Goal: Task Accomplishment & Management: Use online tool/utility

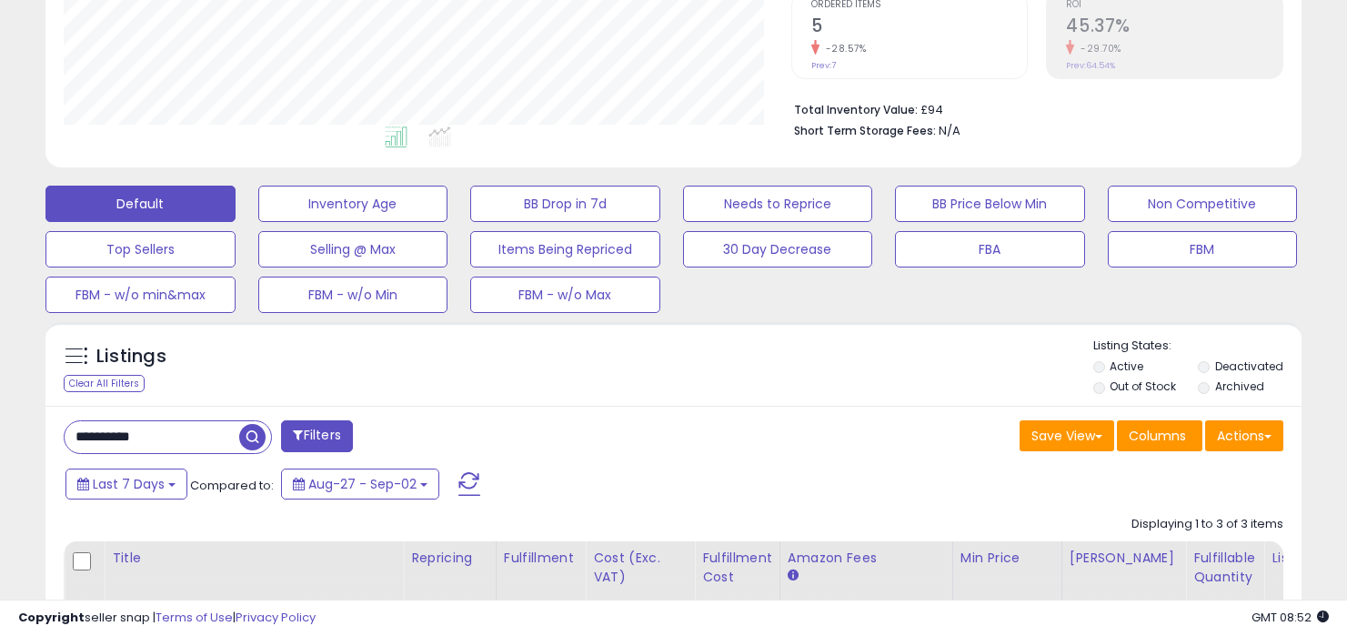
scroll to position [422, 0]
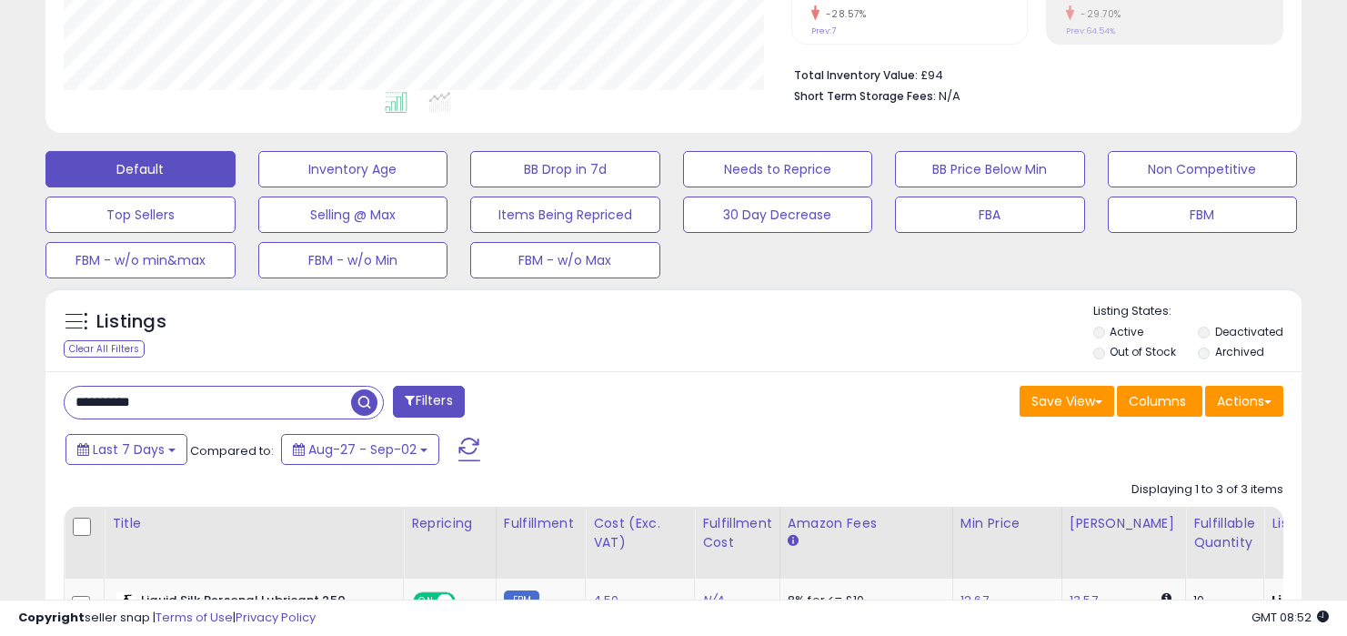
drag, startPoint x: 206, startPoint y: 405, endPoint x: 206, endPoint y: 382, distance: 22.7
paste input "text"
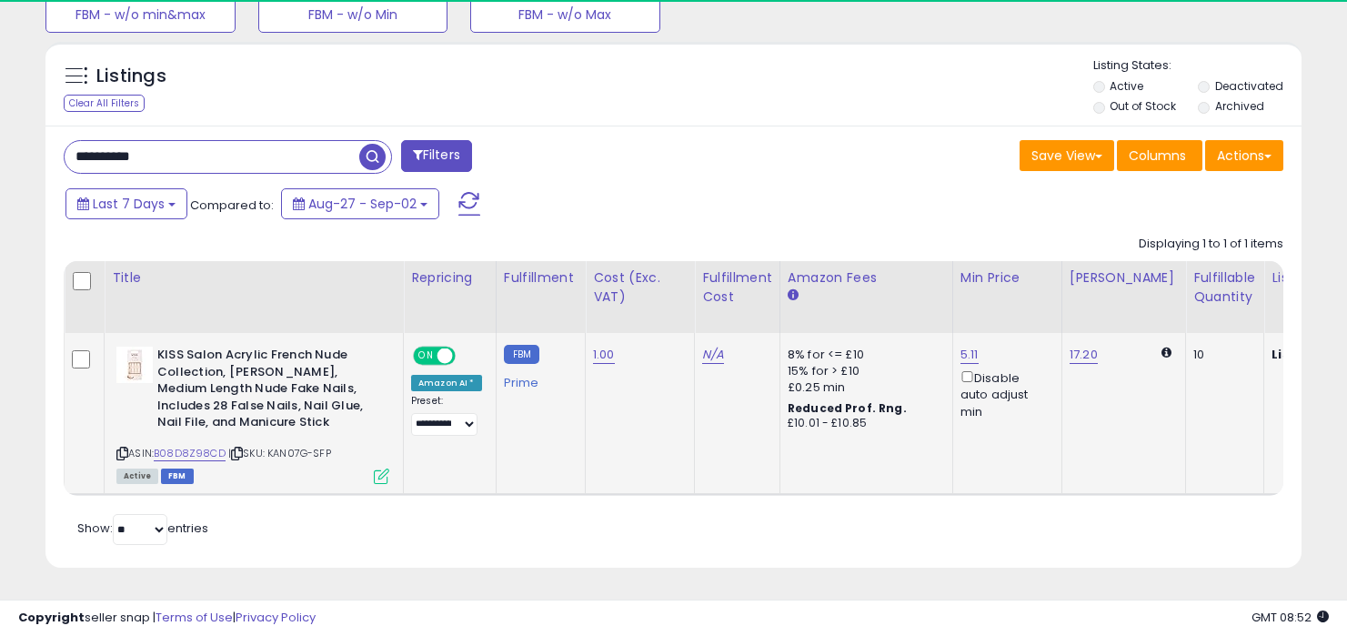
scroll to position [373, 727]
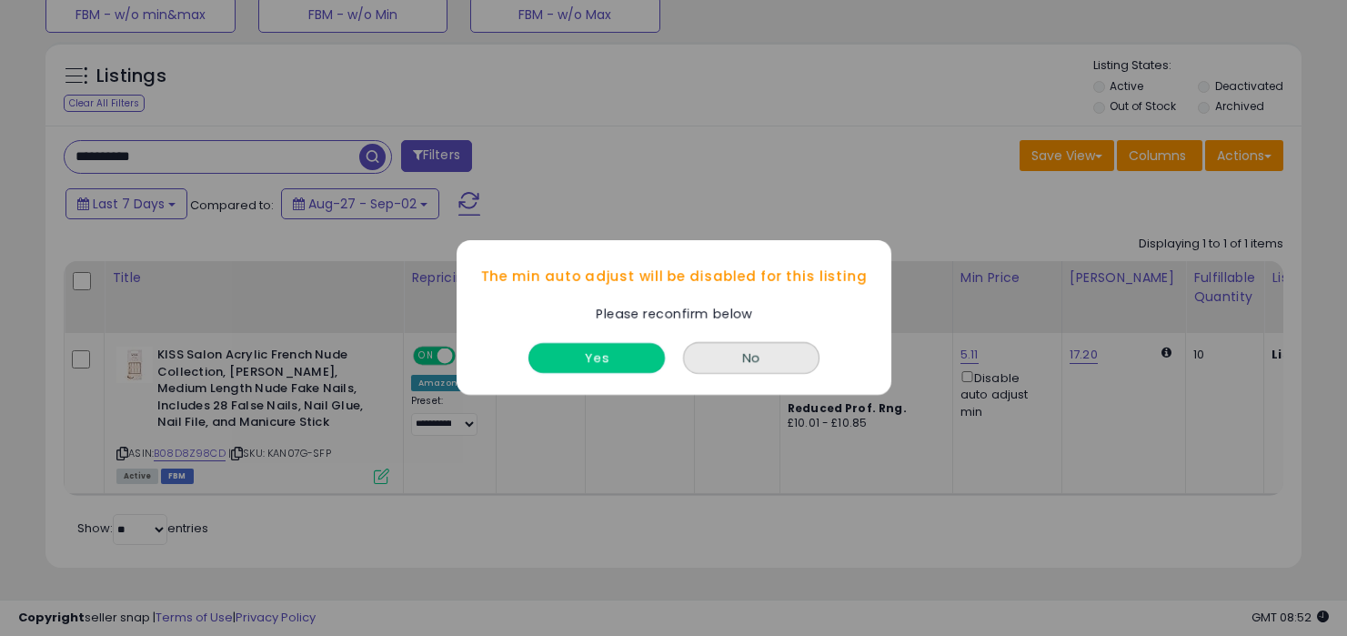
click at [619, 357] on button "Yes" at bounding box center [596, 359] width 136 height 30
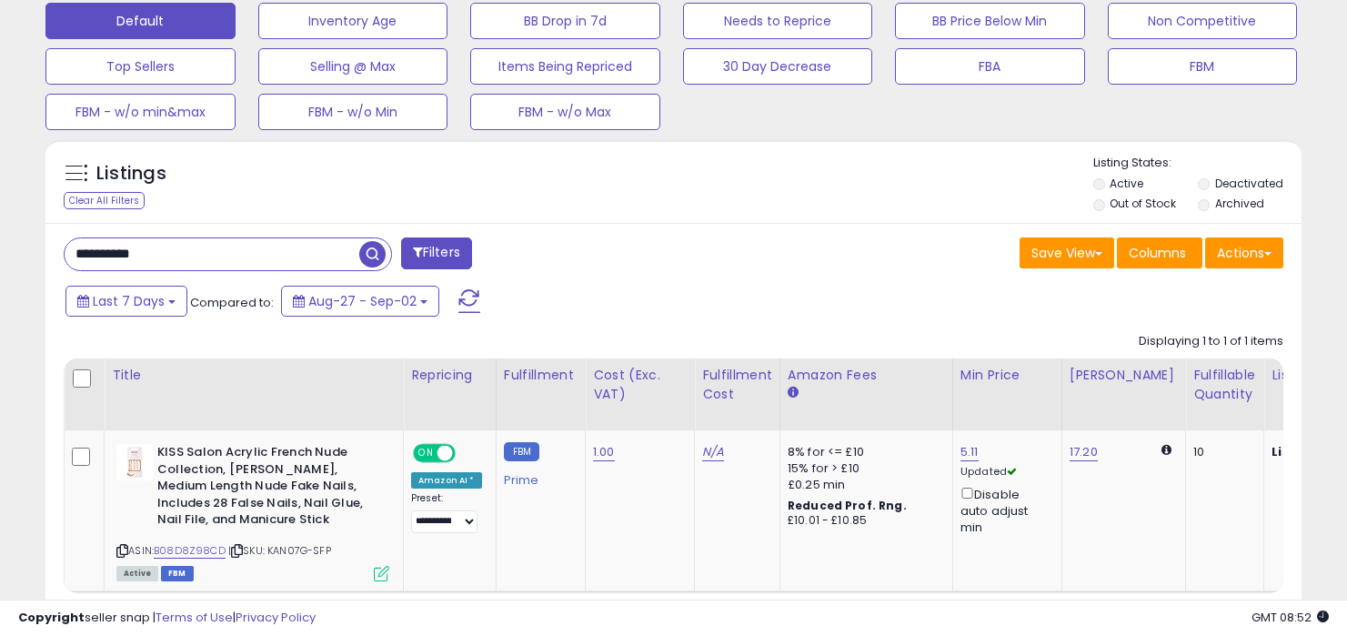
scroll to position [552, 0]
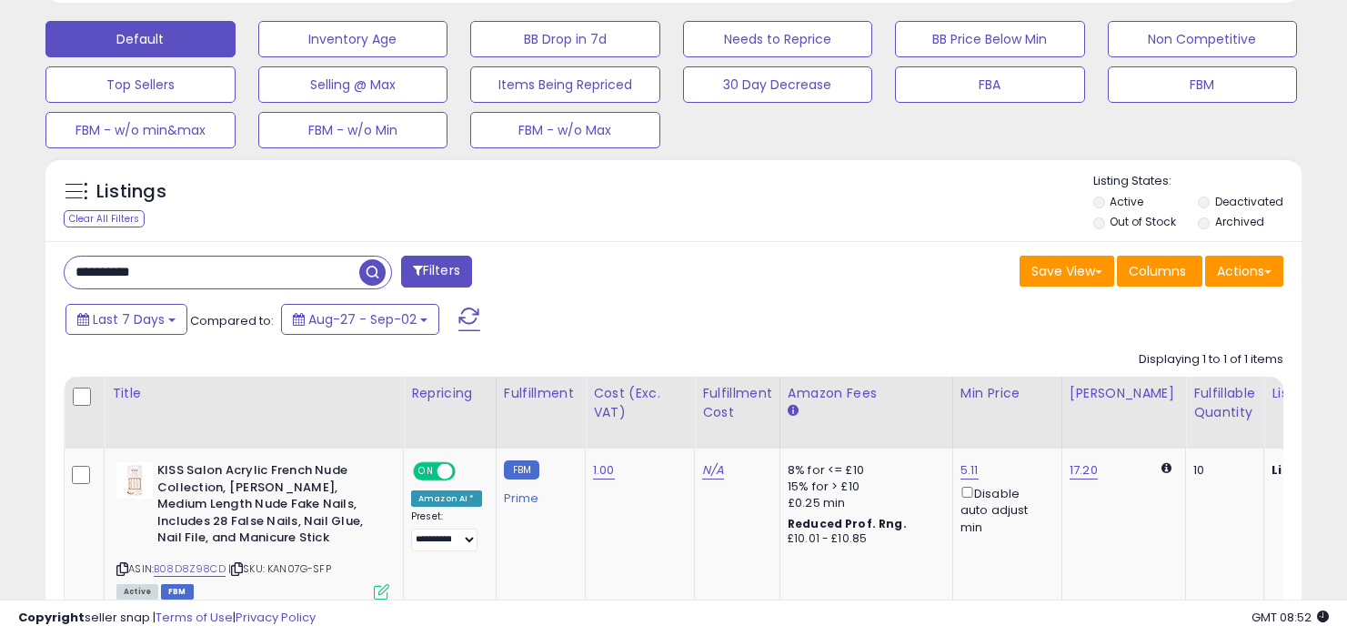
drag, startPoint x: 268, startPoint y: 279, endPoint x: 268, endPoint y: 230, distance: 49.1
click at [268, 235] on div "Listings Clear All Filters Active" at bounding box center [673, 420] width 1256 height 526
paste input "text"
type input "**********"
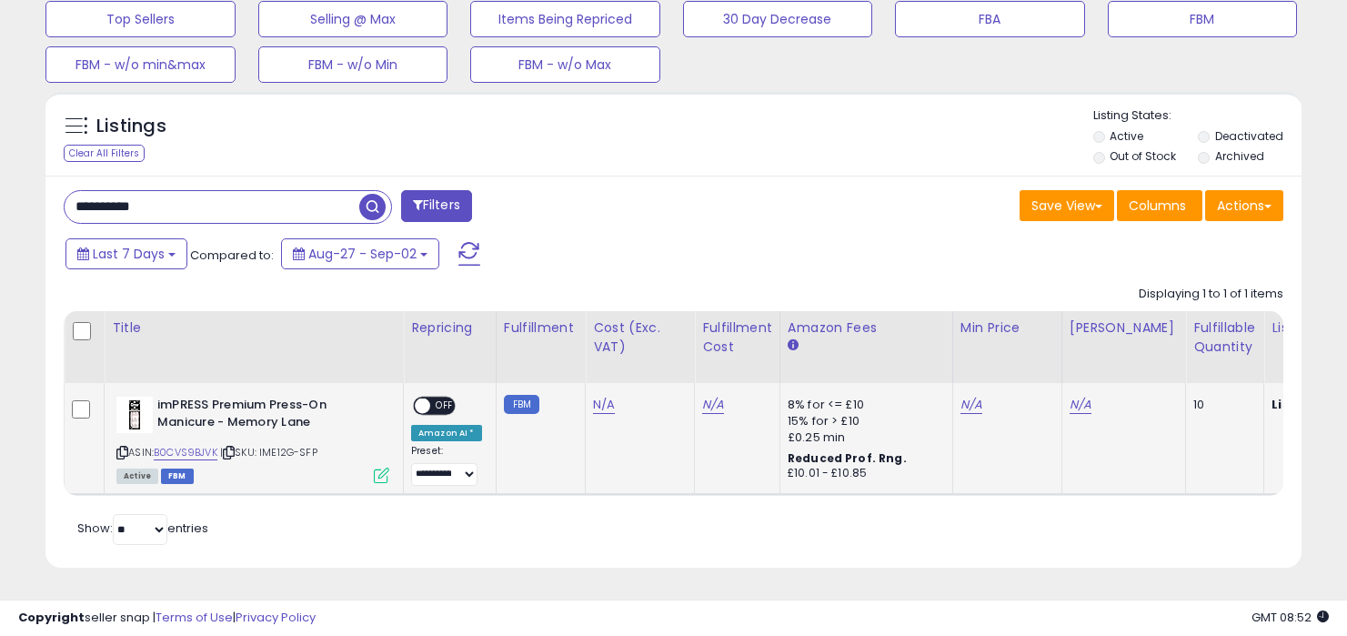
scroll to position [373, 727]
click at [436, 398] on span "OFF" at bounding box center [444, 405] width 29 height 15
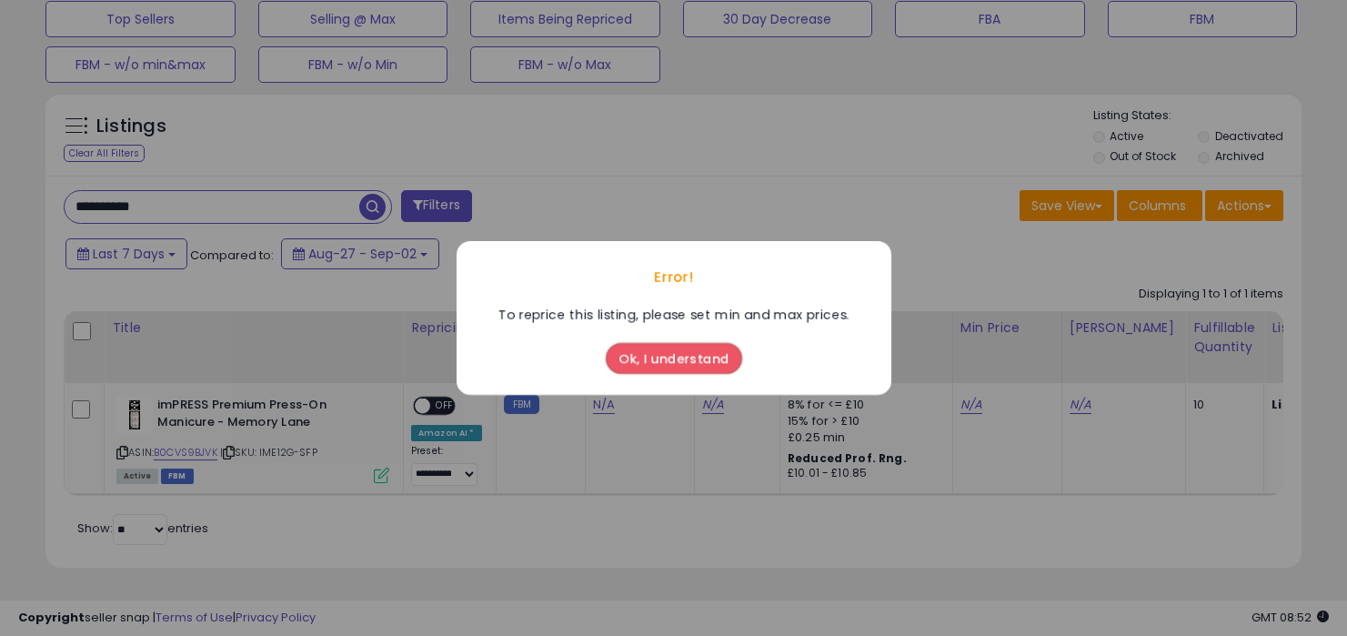
click at [654, 358] on button "Ok, I understand" at bounding box center [674, 358] width 136 height 31
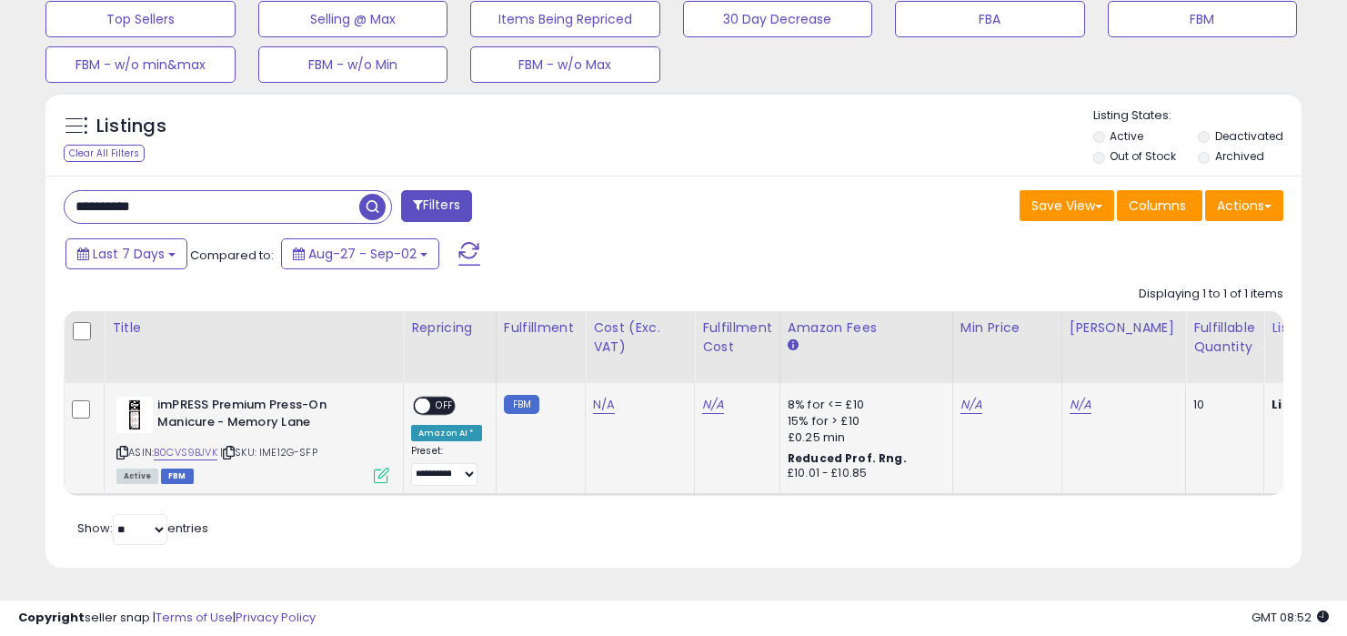
click at [448, 398] on span "OFF" at bounding box center [444, 405] width 29 height 15
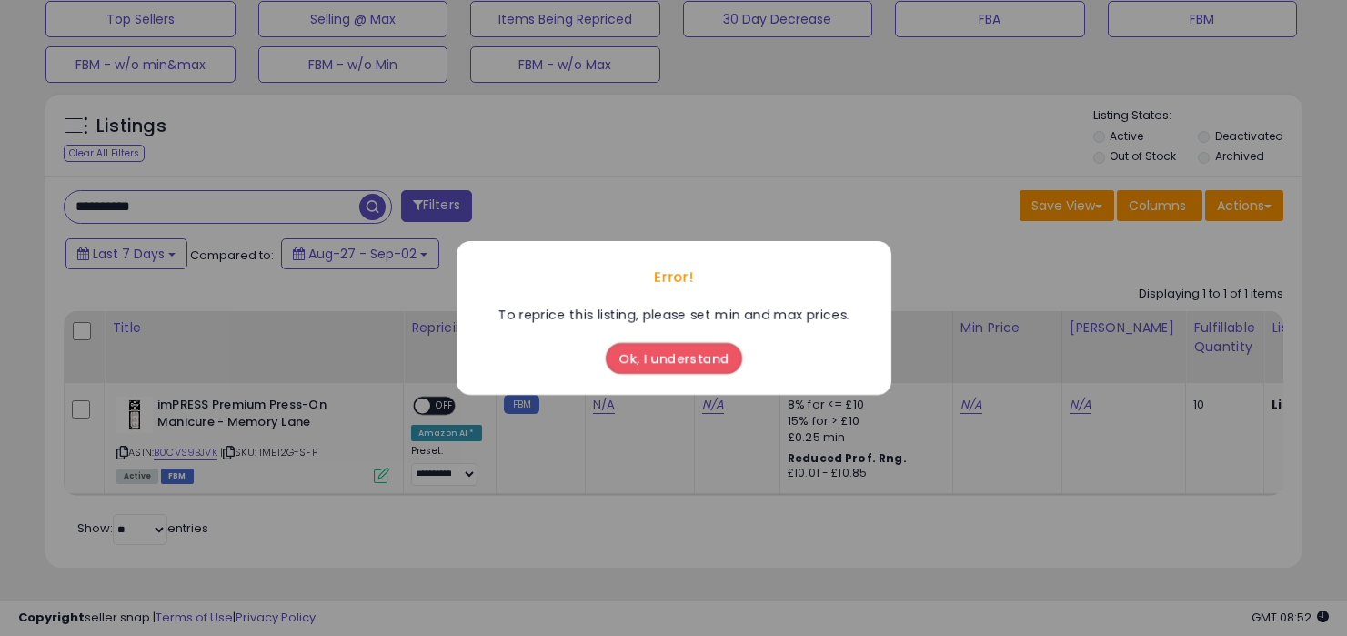
click at [648, 364] on button "Ok, I understand" at bounding box center [674, 358] width 136 height 31
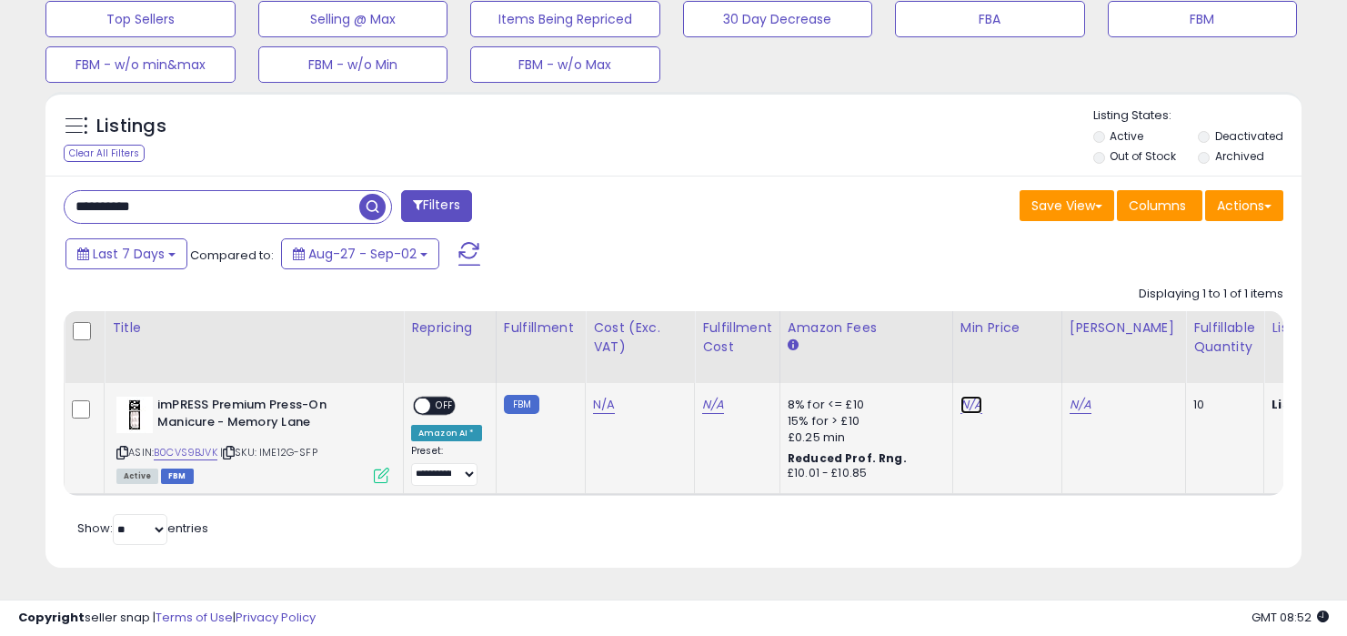
click at [967, 396] on link "N/A" at bounding box center [971, 405] width 22 height 18
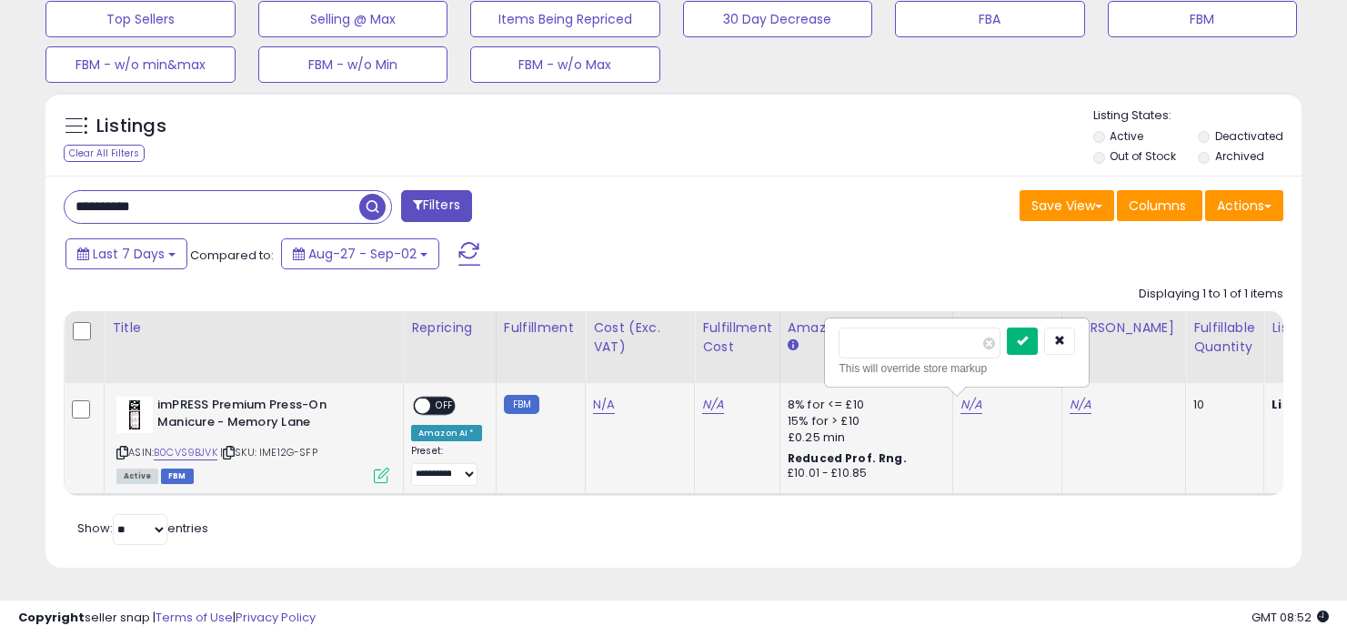
type input "**"
click at [1028, 335] on icon "submit" at bounding box center [1022, 340] width 11 height 11
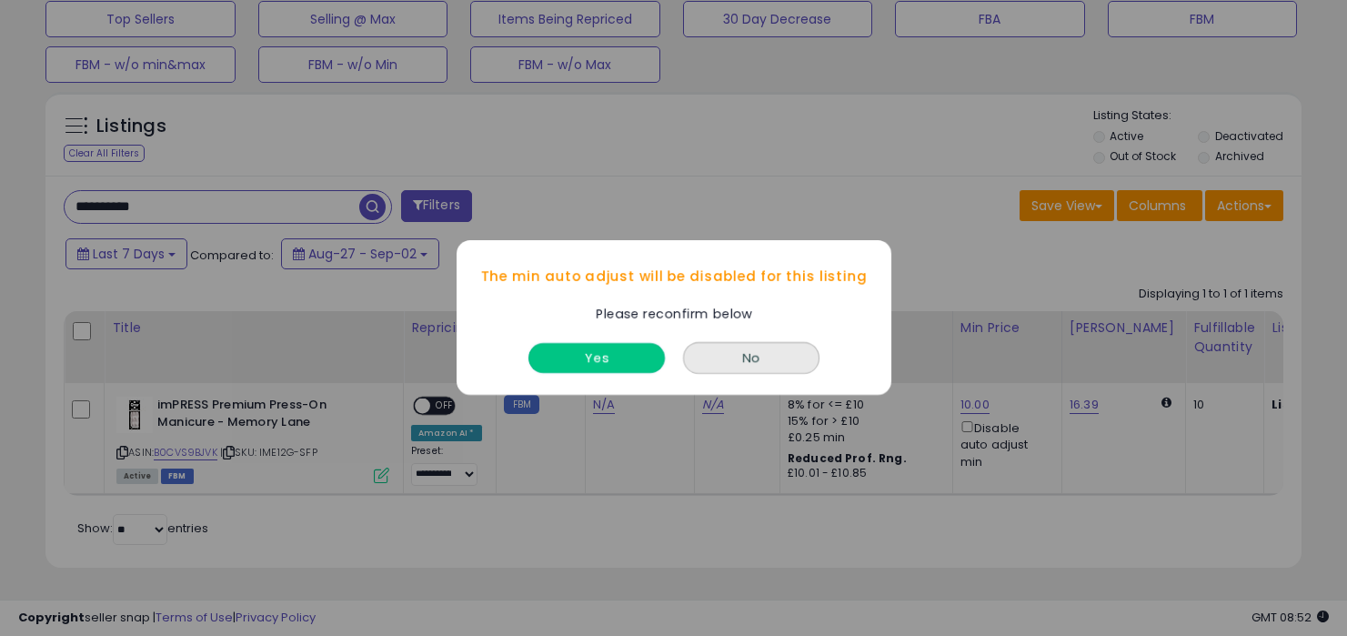
click at [622, 358] on button "Yes" at bounding box center [596, 359] width 136 height 30
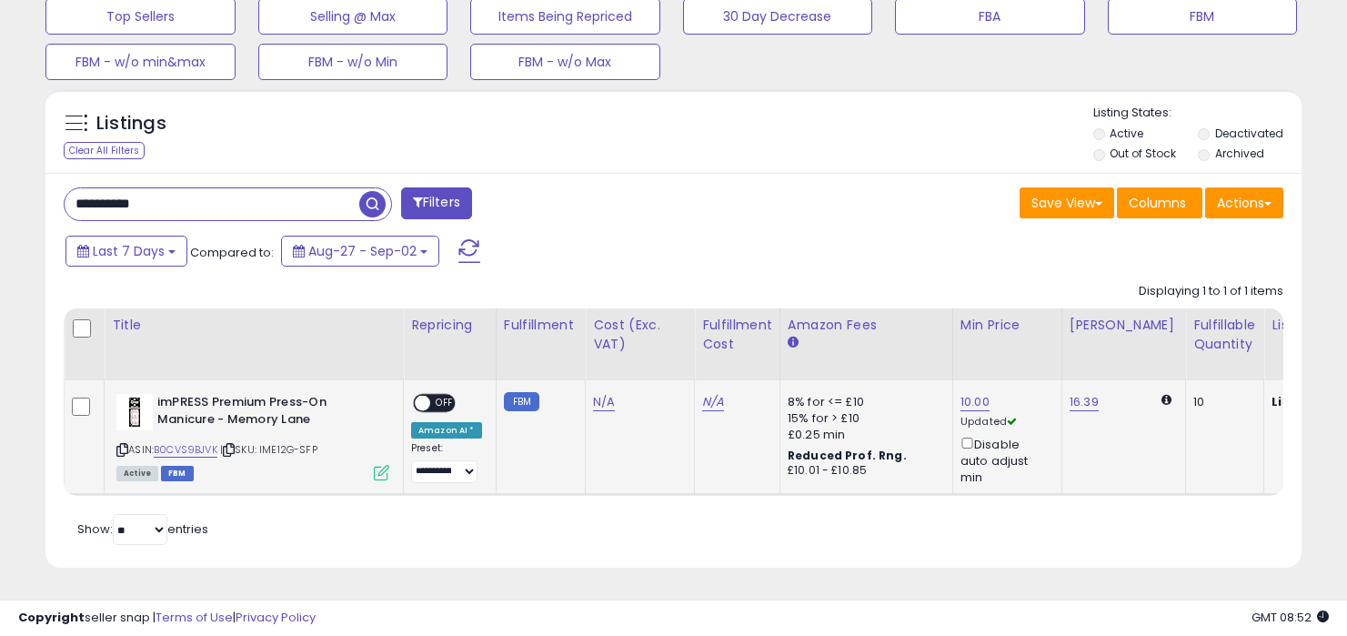
click at [428, 396] on span at bounding box center [422, 403] width 15 height 15
click at [432, 396] on span "OFF" at bounding box center [444, 403] width 29 height 15
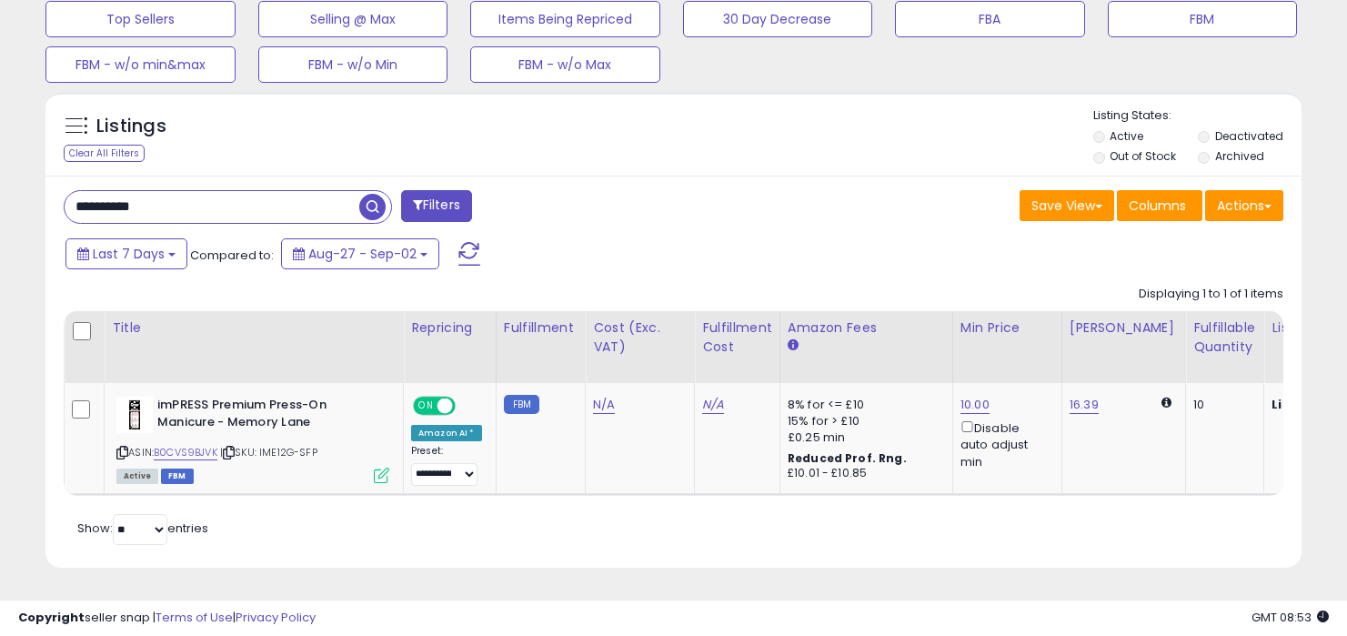
drag, startPoint x: 234, startPoint y: 181, endPoint x: 236, endPoint y: 191, distance: 10.2
click at [236, 191] on input "**********" at bounding box center [212, 207] width 295 height 32
paste input "text"
type input "**********"
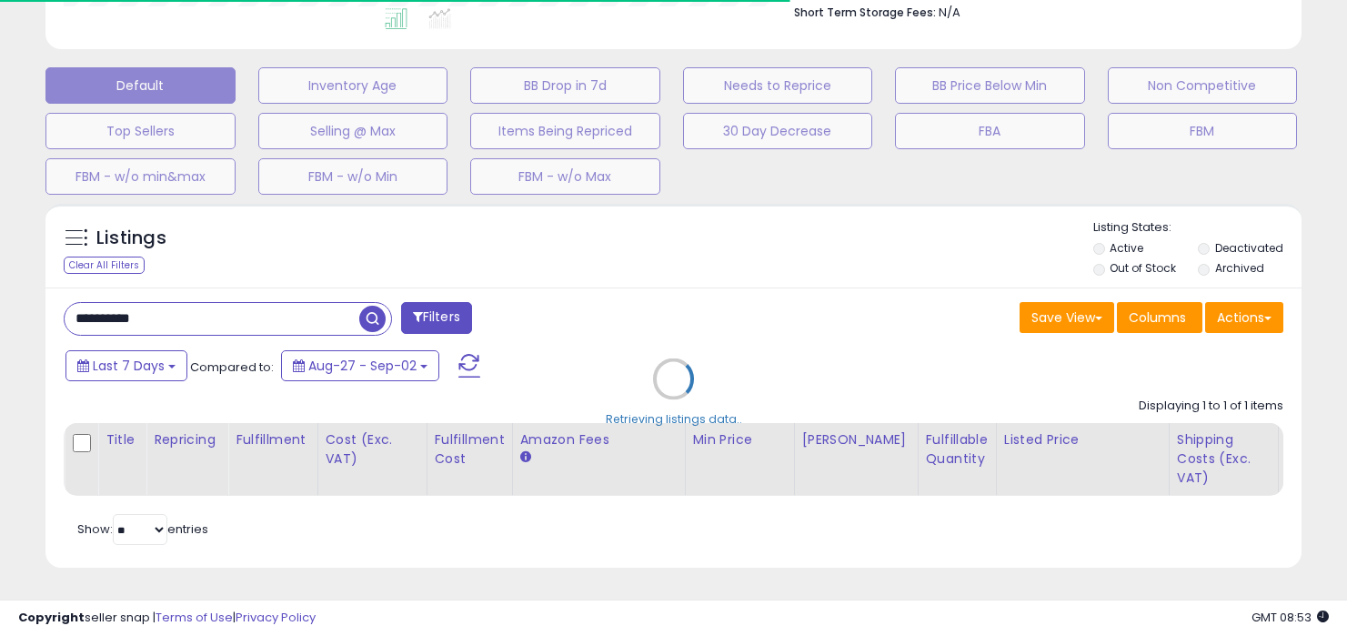
scroll to position [909186, 908831]
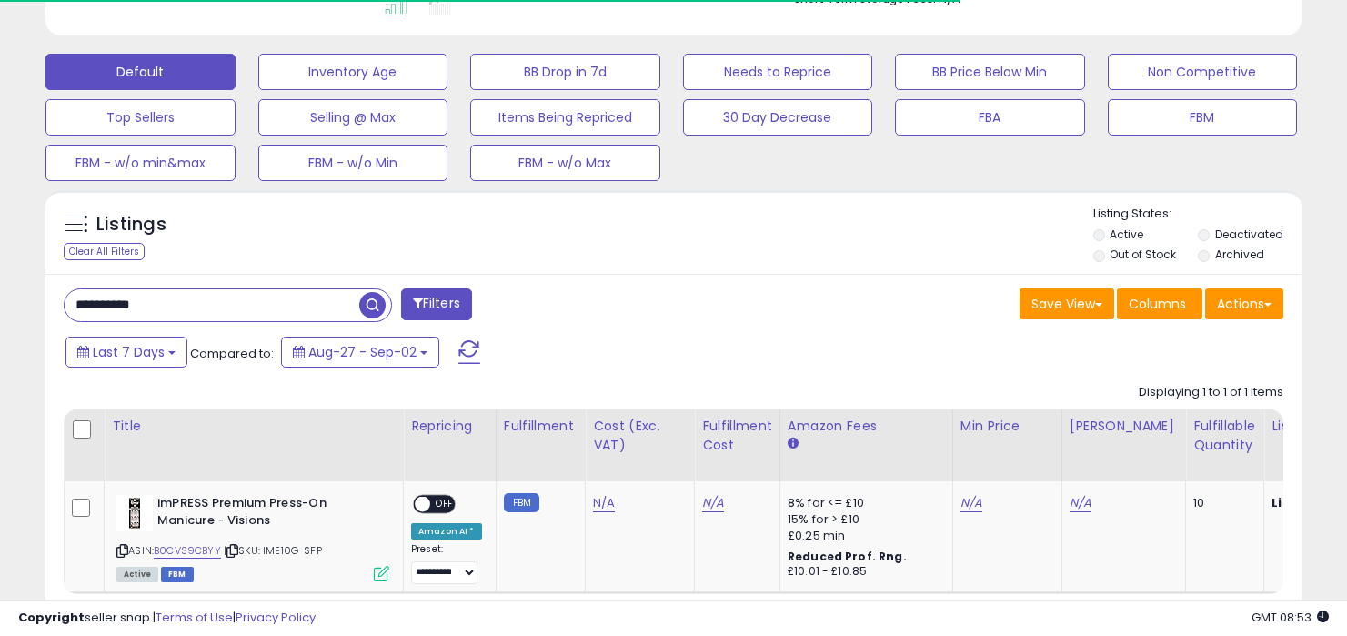
click at [876, 312] on div "Save View Save As New View Update Current View Columns Actions Import Export Vi…" at bounding box center [986, 305] width 624 height 35
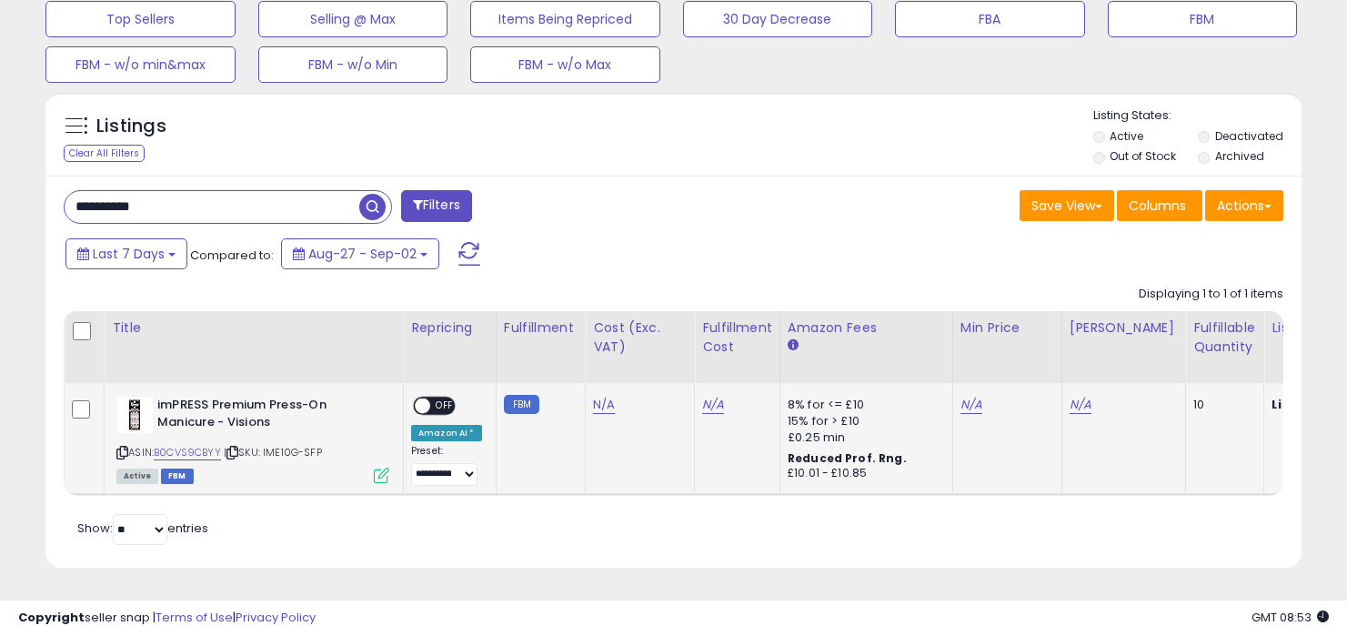
scroll to position [373, 727]
click at [963, 396] on link "N/A" at bounding box center [971, 405] width 22 height 18
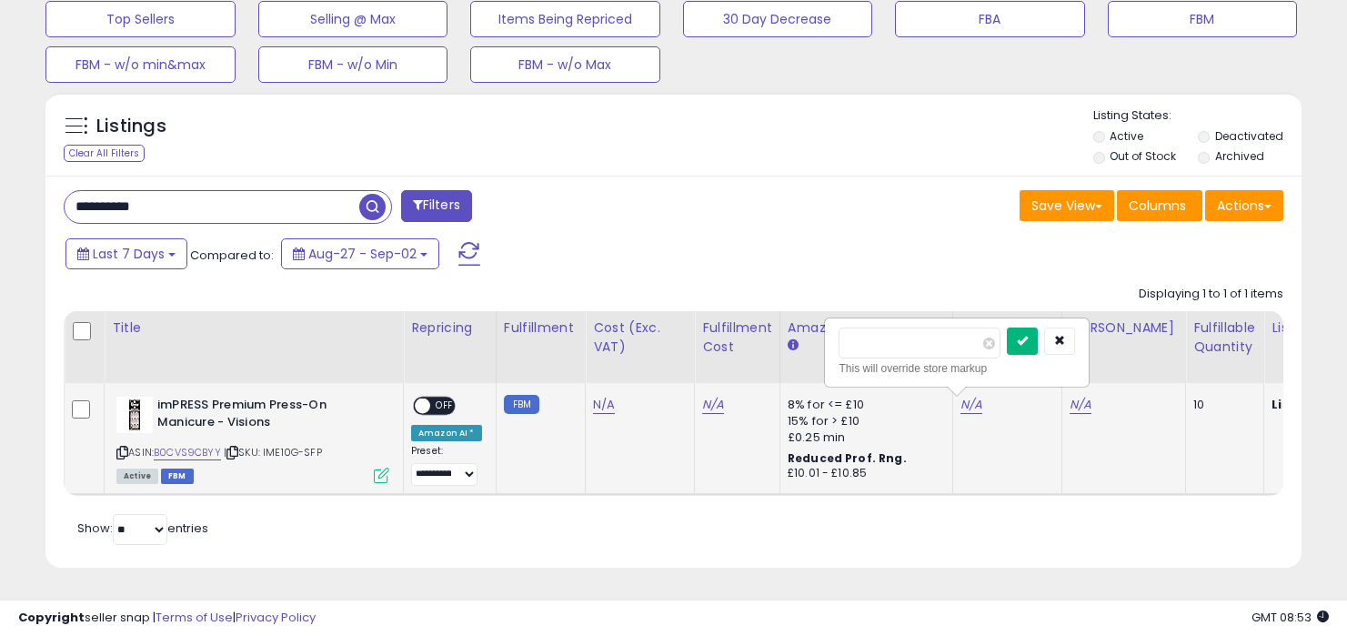
type input "**"
click at [1028, 335] on icon "submit" at bounding box center [1022, 340] width 11 height 11
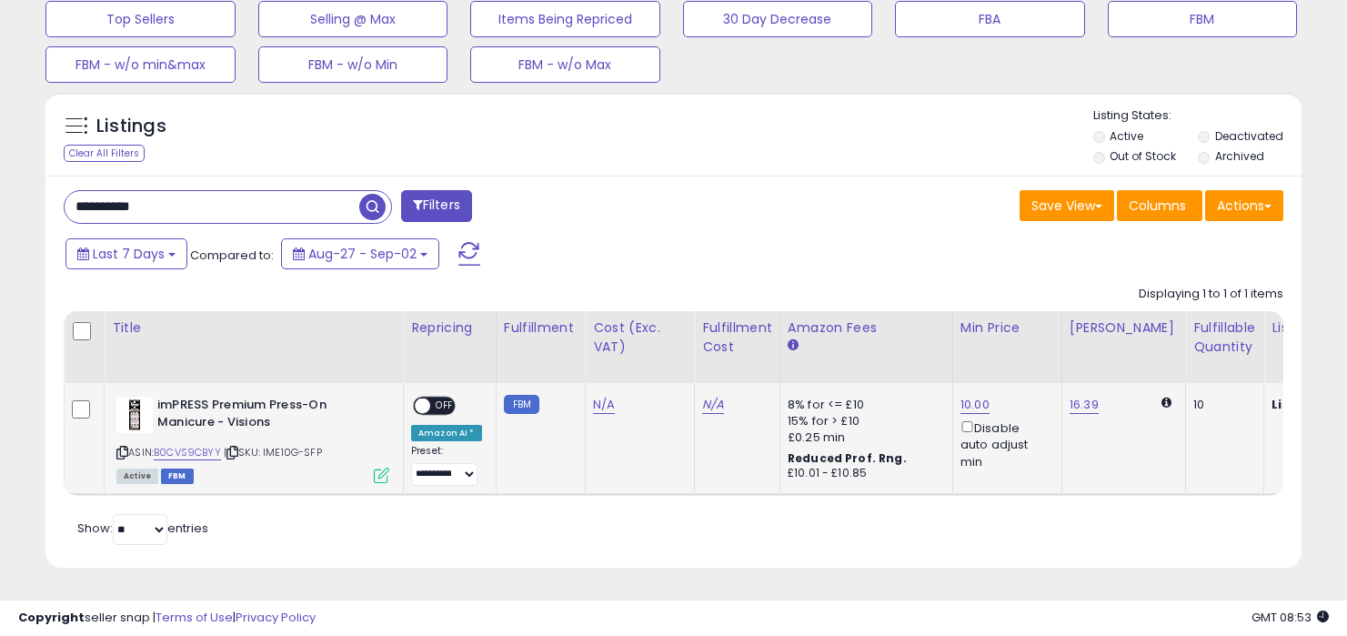
click at [437, 398] on span "OFF" at bounding box center [444, 405] width 29 height 15
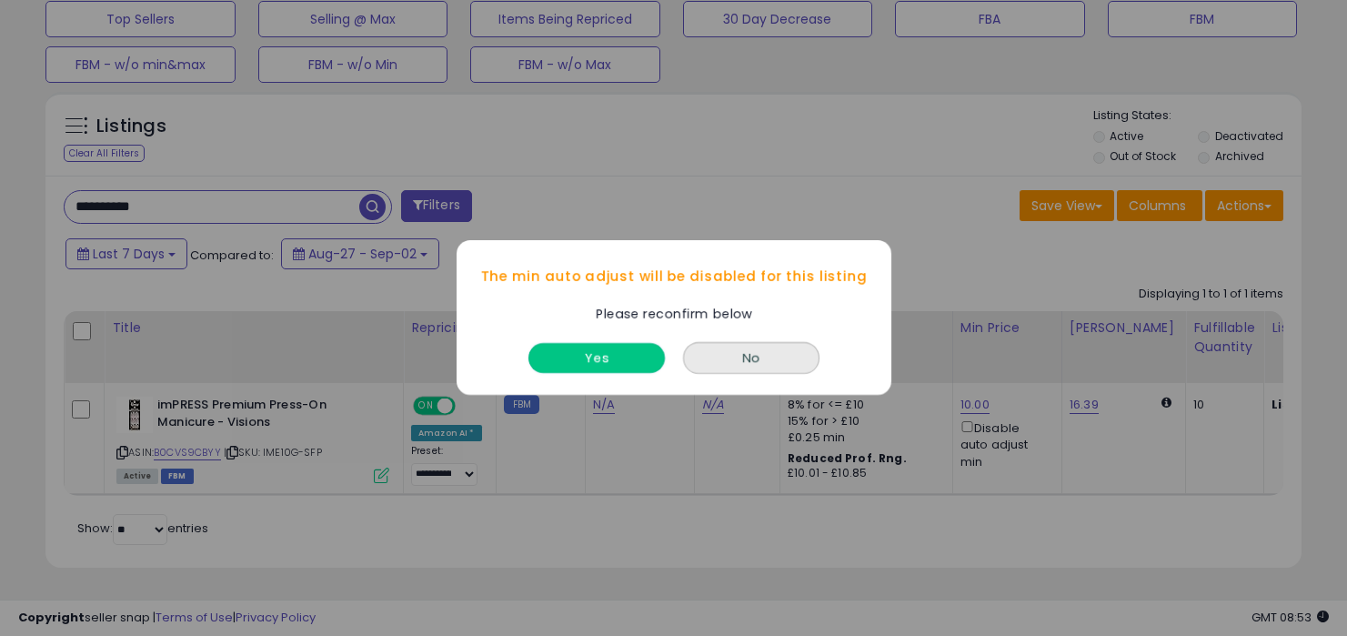
click at [610, 358] on button "Yes" at bounding box center [596, 359] width 136 height 30
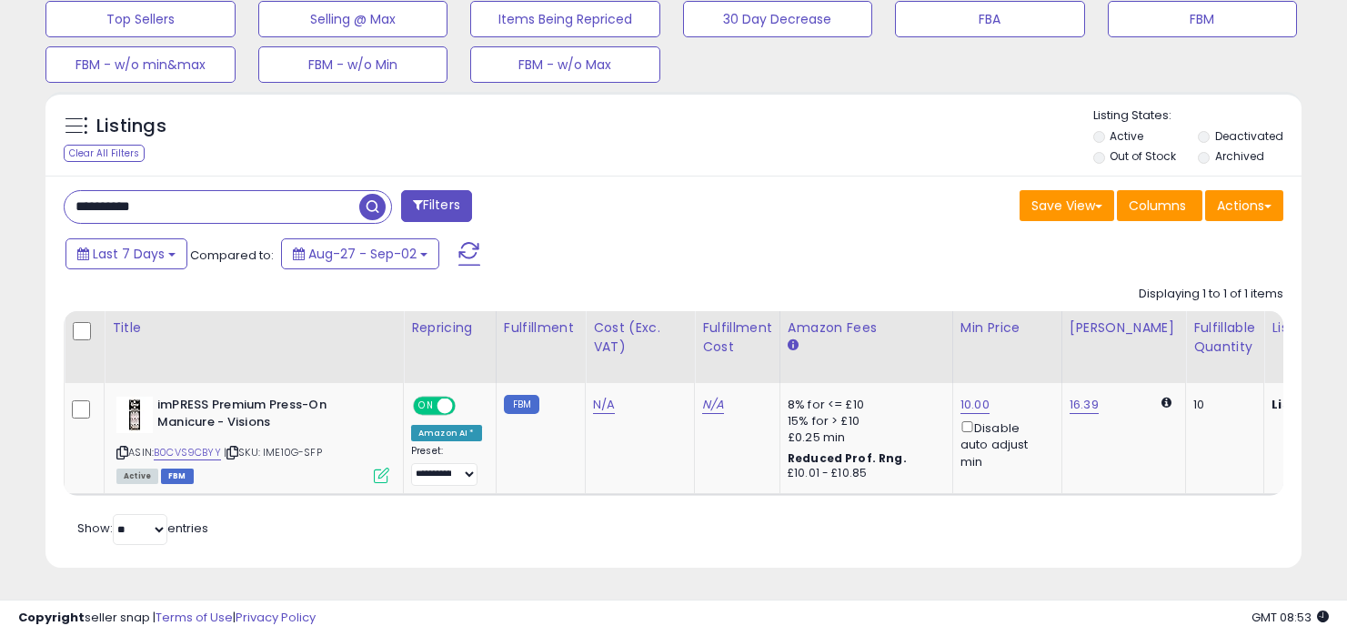
drag, startPoint x: 199, startPoint y: 200, endPoint x: 205, endPoint y: 146, distance: 53.9
click at [199, 152] on div "Listings Clear All Filters Active" at bounding box center [673, 330] width 1256 height 476
paste input "text"
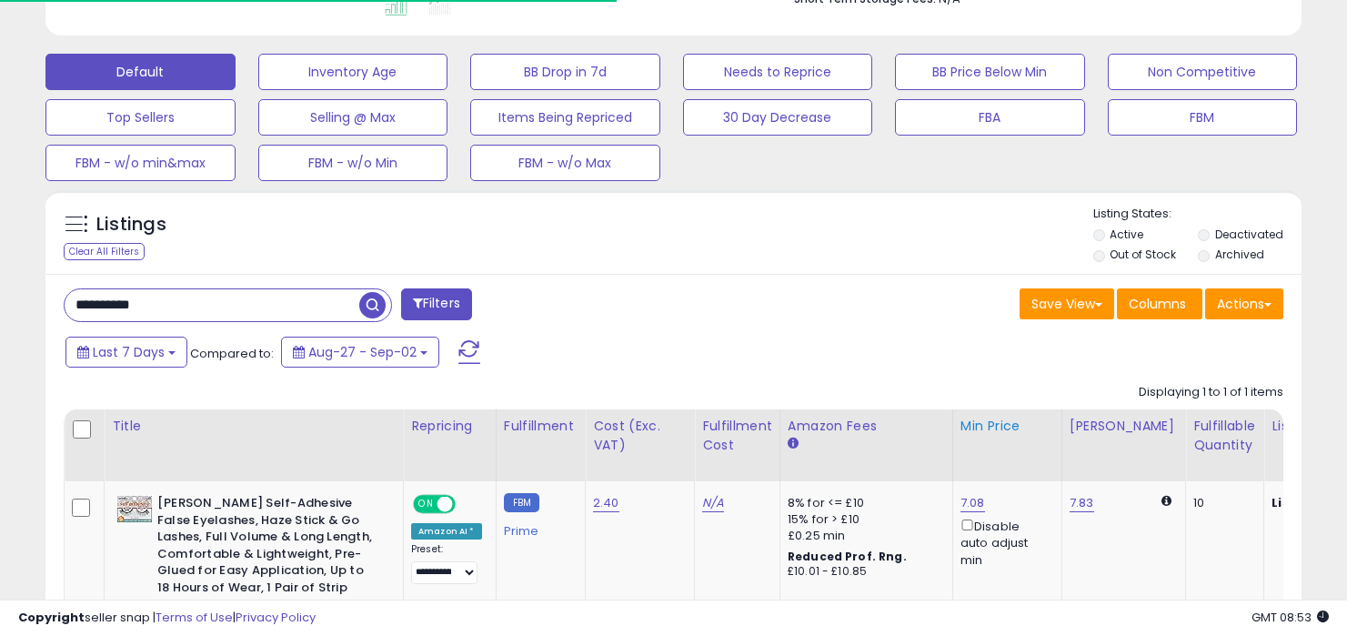
scroll to position [909186, 908831]
click at [957, 408] on div "Displaying 1 to 1 of 1 items Title Repricing" at bounding box center [674, 526] width 1220 height 303
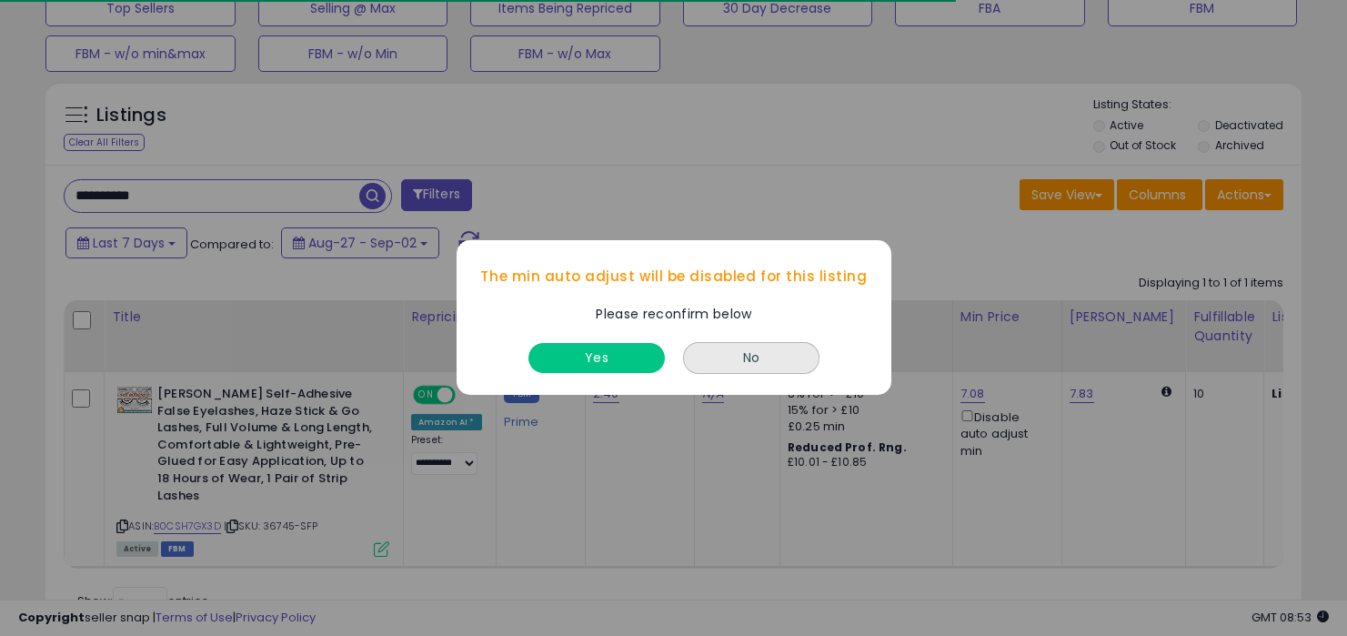
scroll to position [373, 727]
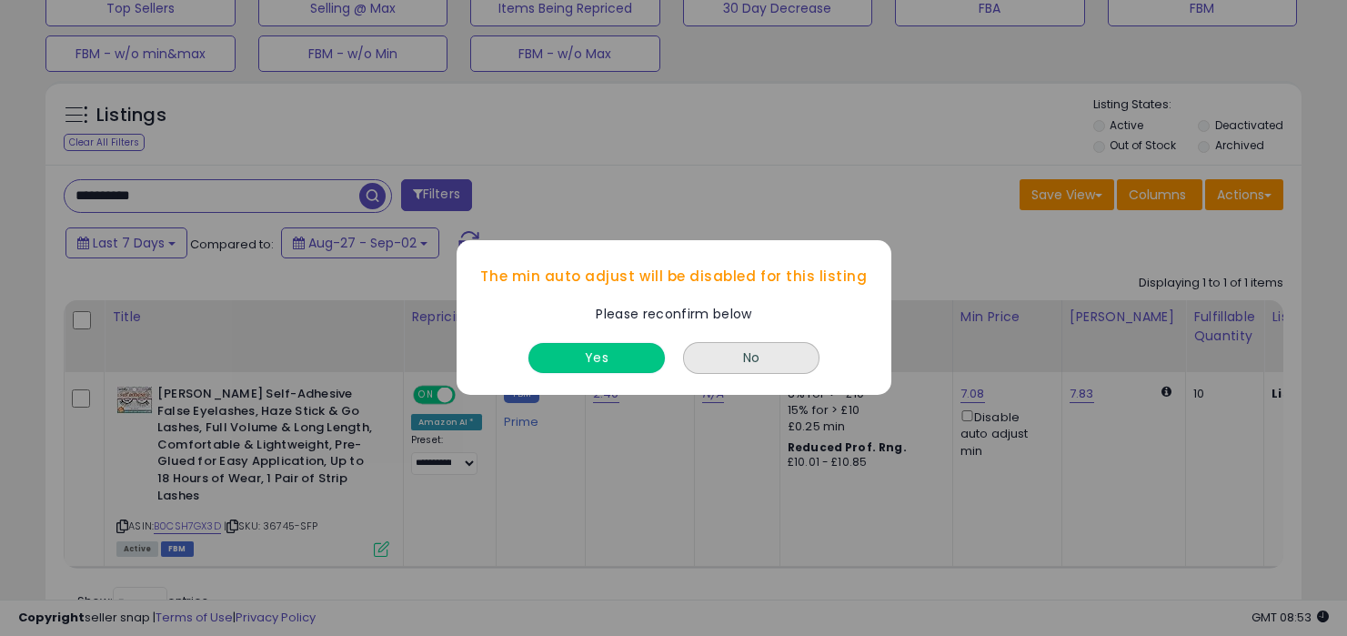
click at [629, 352] on button "Yes" at bounding box center [596, 359] width 136 height 30
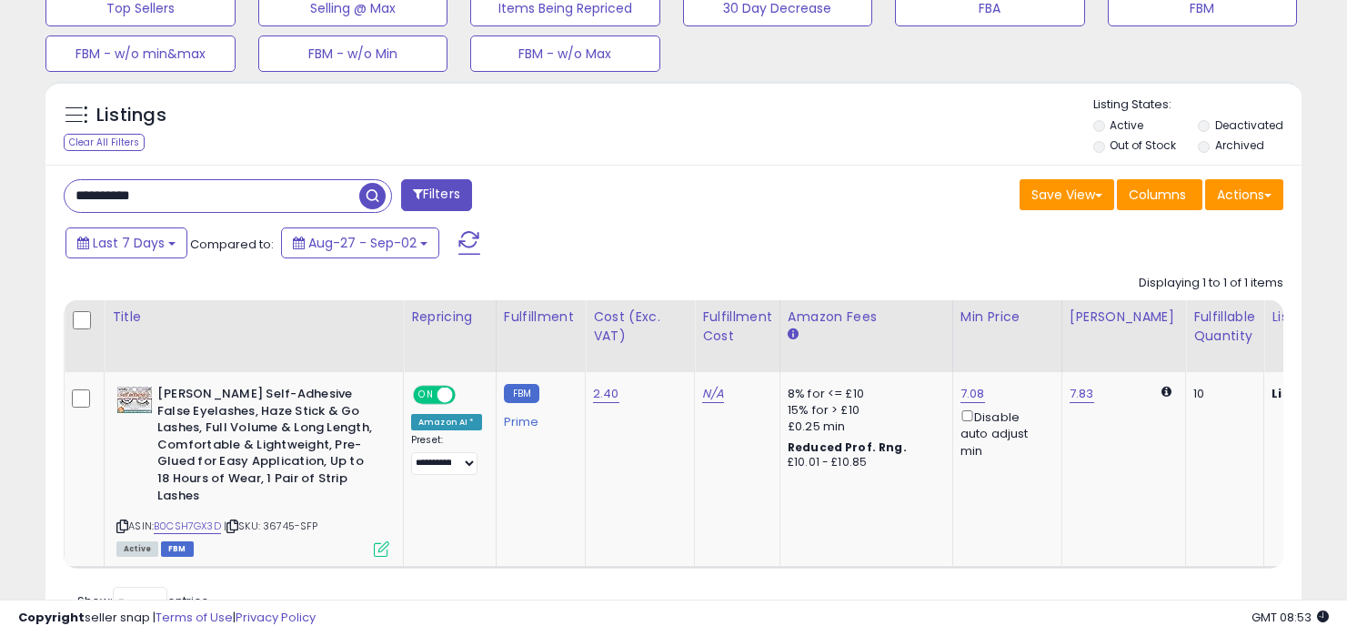
drag, startPoint x: 292, startPoint y: 200, endPoint x: 292, endPoint y: 177, distance: 22.7
click at [292, 177] on div "**********" at bounding box center [673, 403] width 1256 height 476
paste input "text"
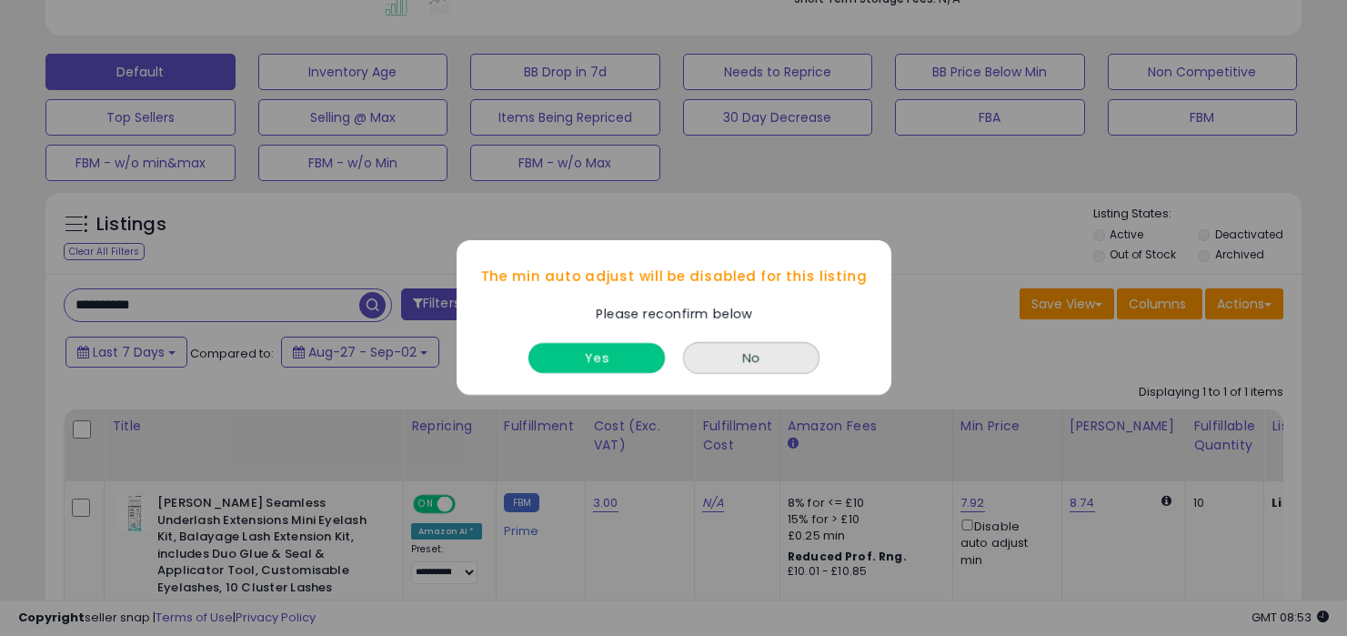
click at [637, 353] on button "Yes" at bounding box center [596, 359] width 136 height 30
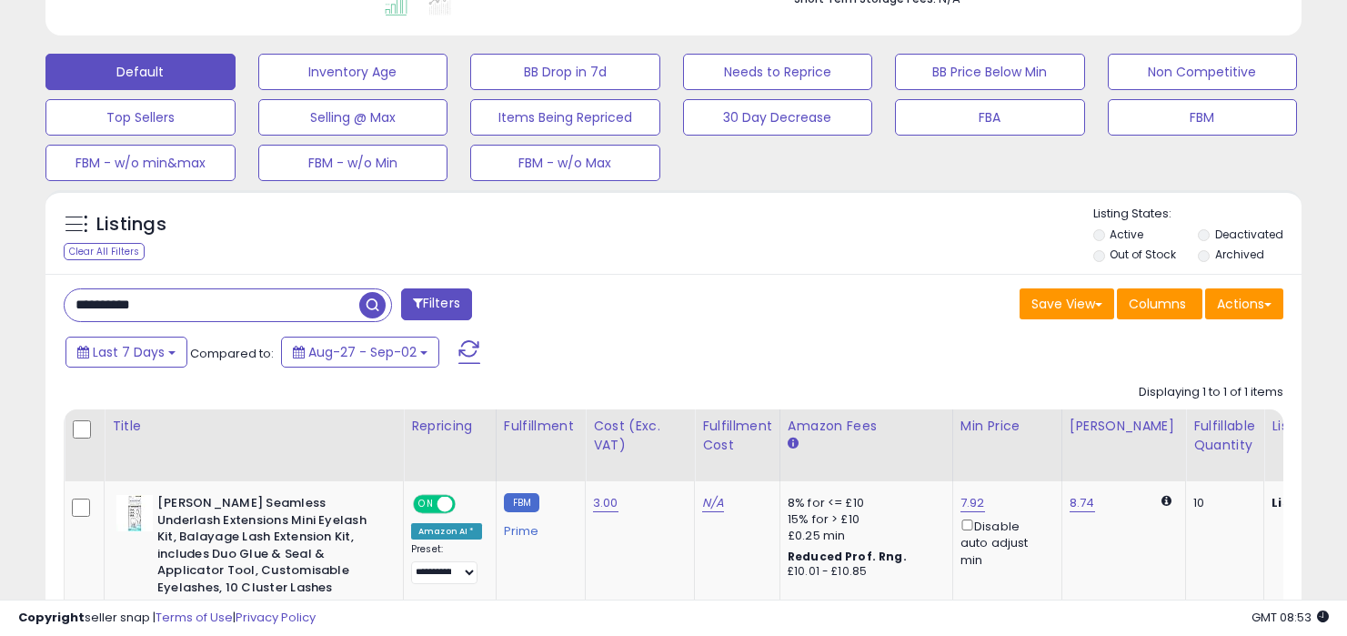
drag, startPoint x: 255, startPoint y: 307, endPoint x: 256, endPoint y: 276, distance: 31.8
click at [256, 276] on div "**********" at bounding box center [673, 503] width 1256 height 459
paste input "text"
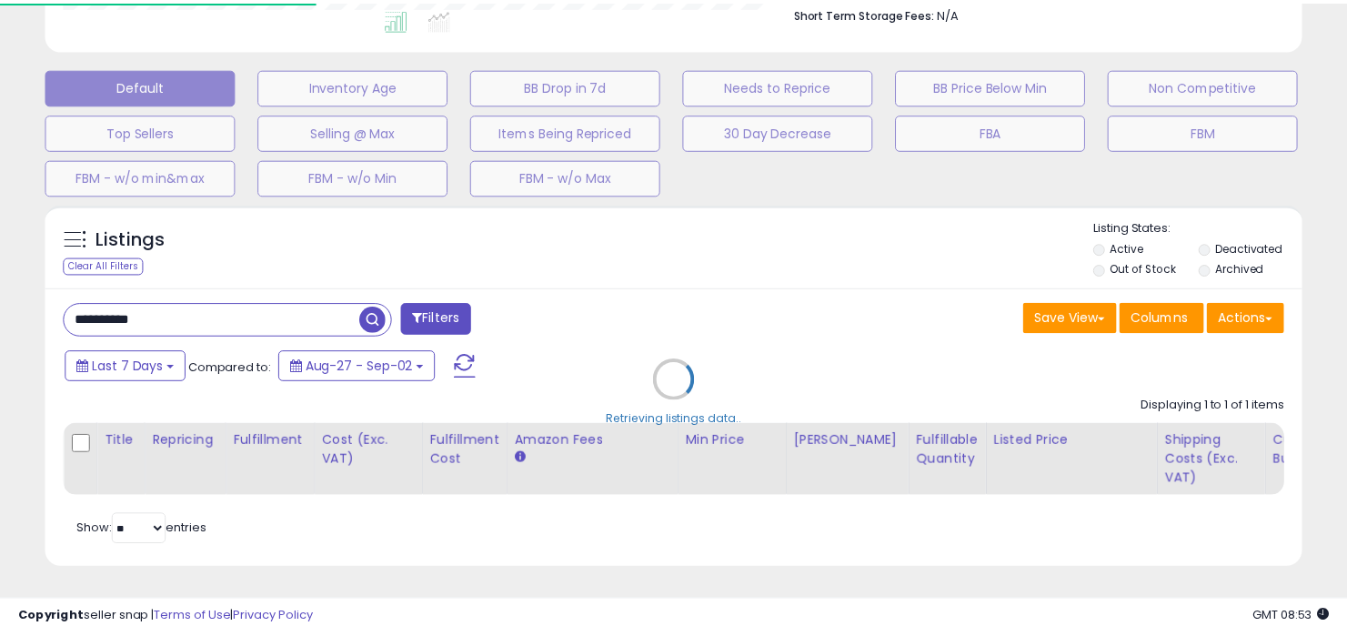
scroll to position [909186, 908831]
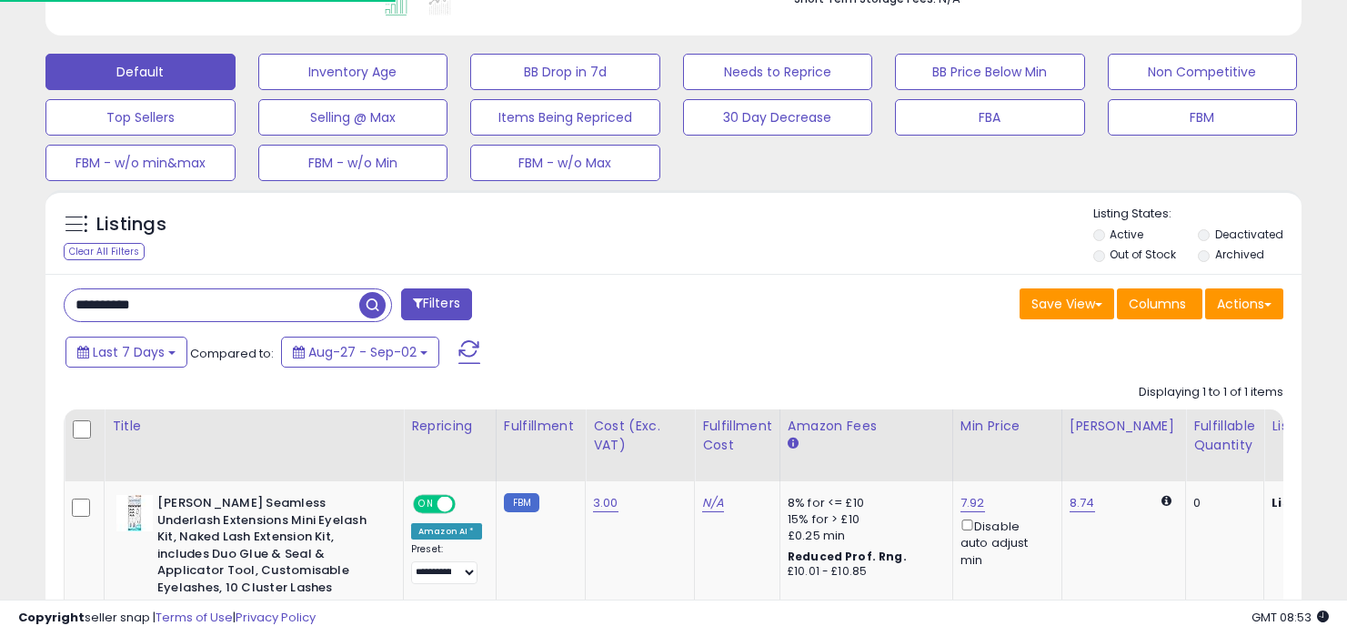
click at [870, 317] on div "Save View Save As New View Update Current View Columns Actions Import Export Vi…" at bounding box center [986, 305] width 624 height 35
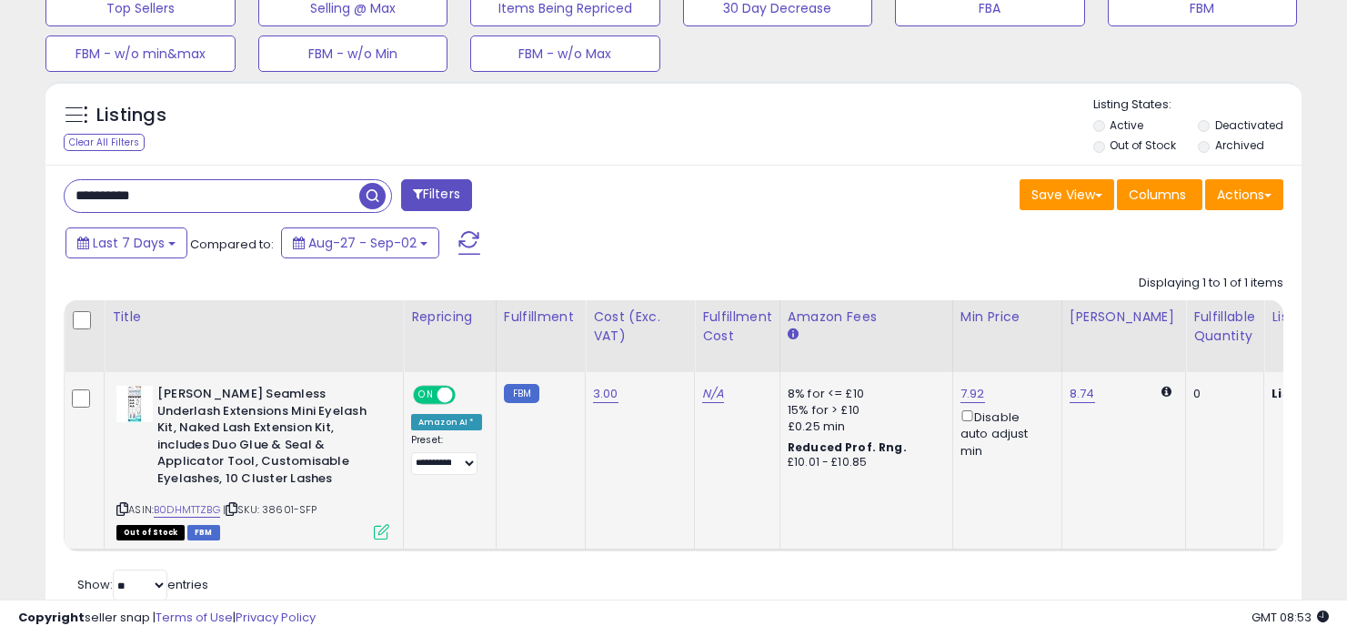
scroll to position [373, 727]
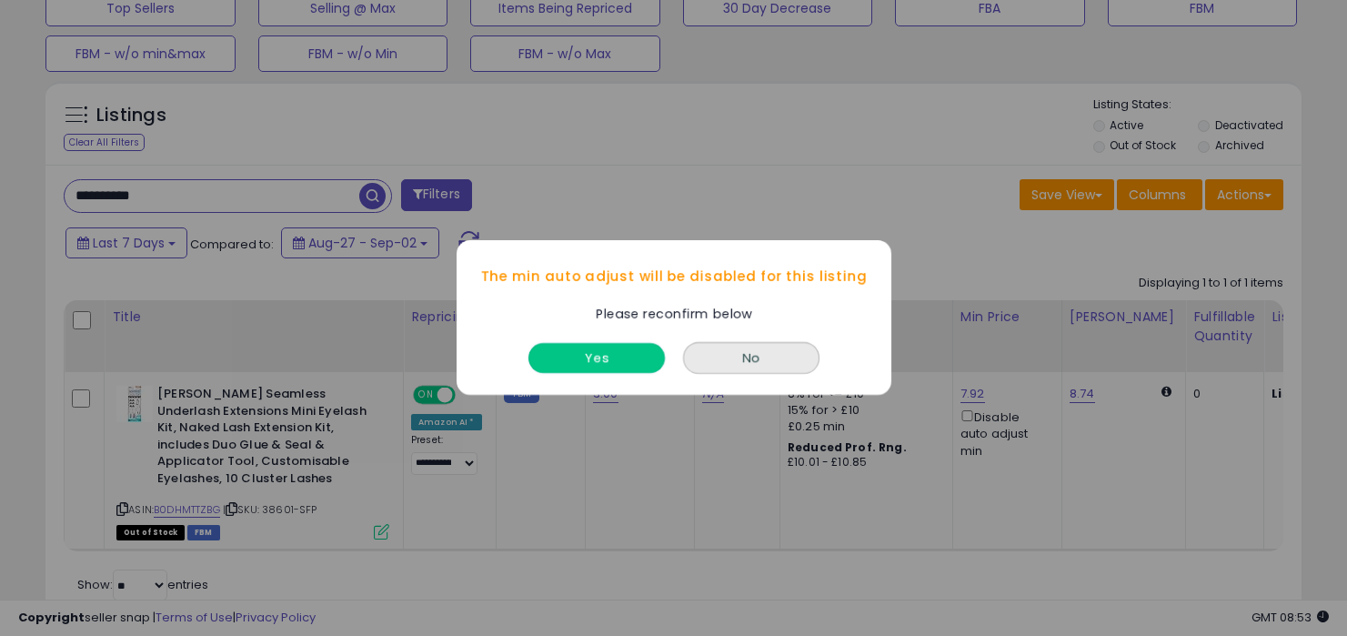
click at [642, 359] on button "Yes" at bounding box center [596, 359] width 136 height 30
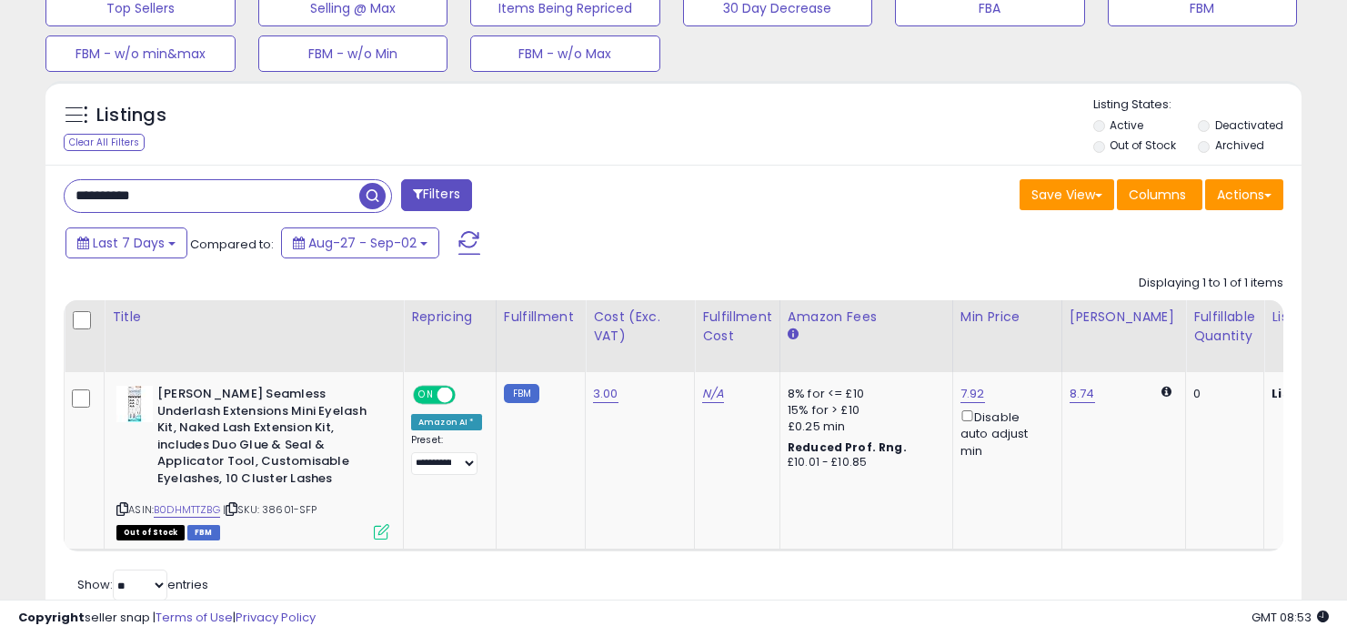
drag, startPoint x: 299, startPoint y: 197, endPoint x: 300, endPoint y: 130, distance: 67.3
click at [299, 132] on div "Listings Clear All Filters Active" at bounding box center [673, 352] width 1256 height 542
paste input "text"
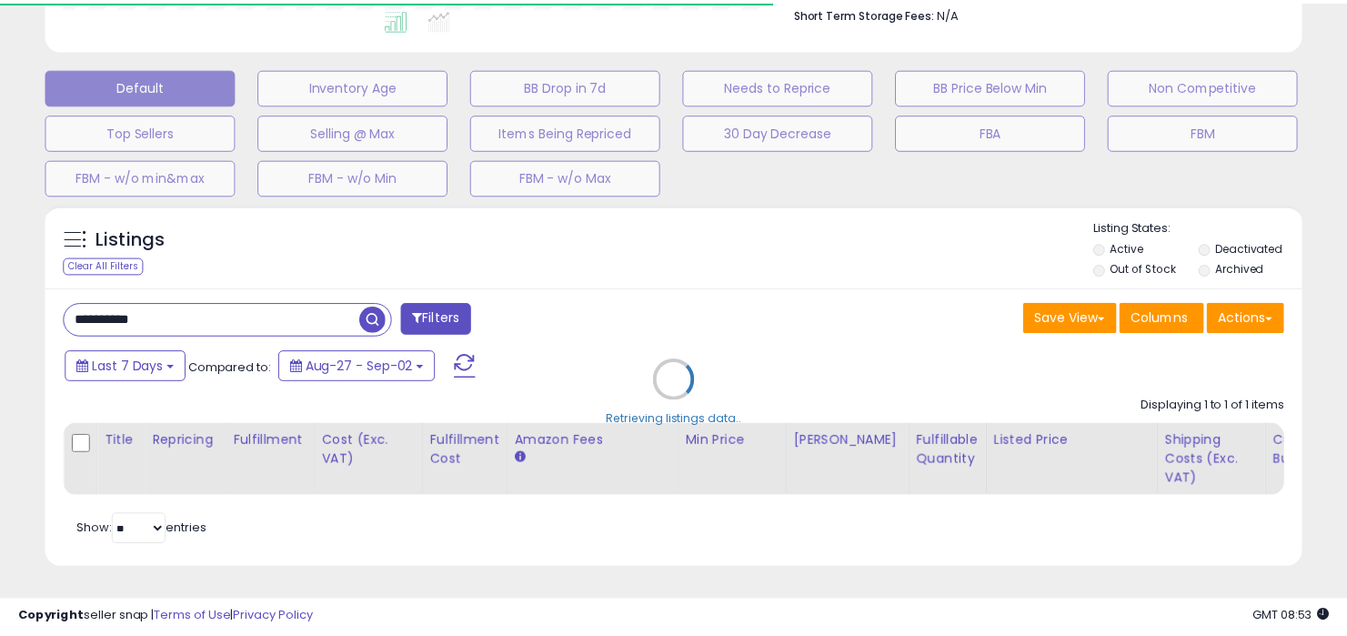
scroll to position [909186, 908831]
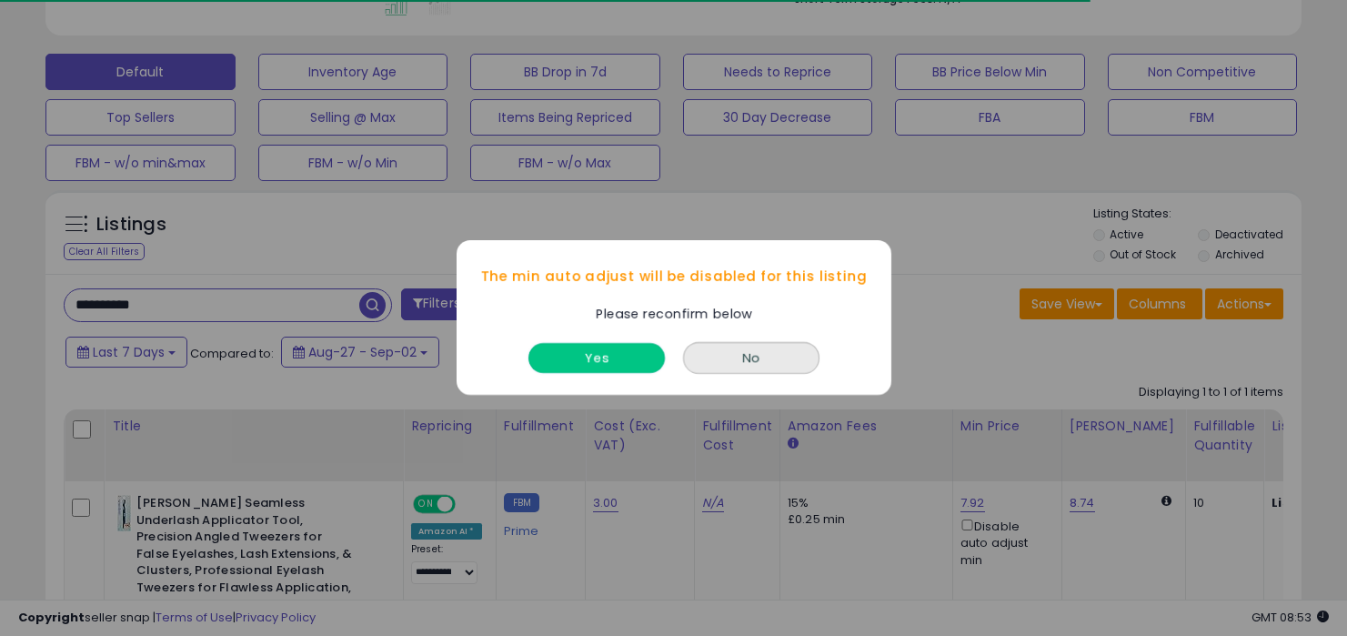
click at [621, 356] on button "Yes" at bounding box center [596, 359] width 136 height 30
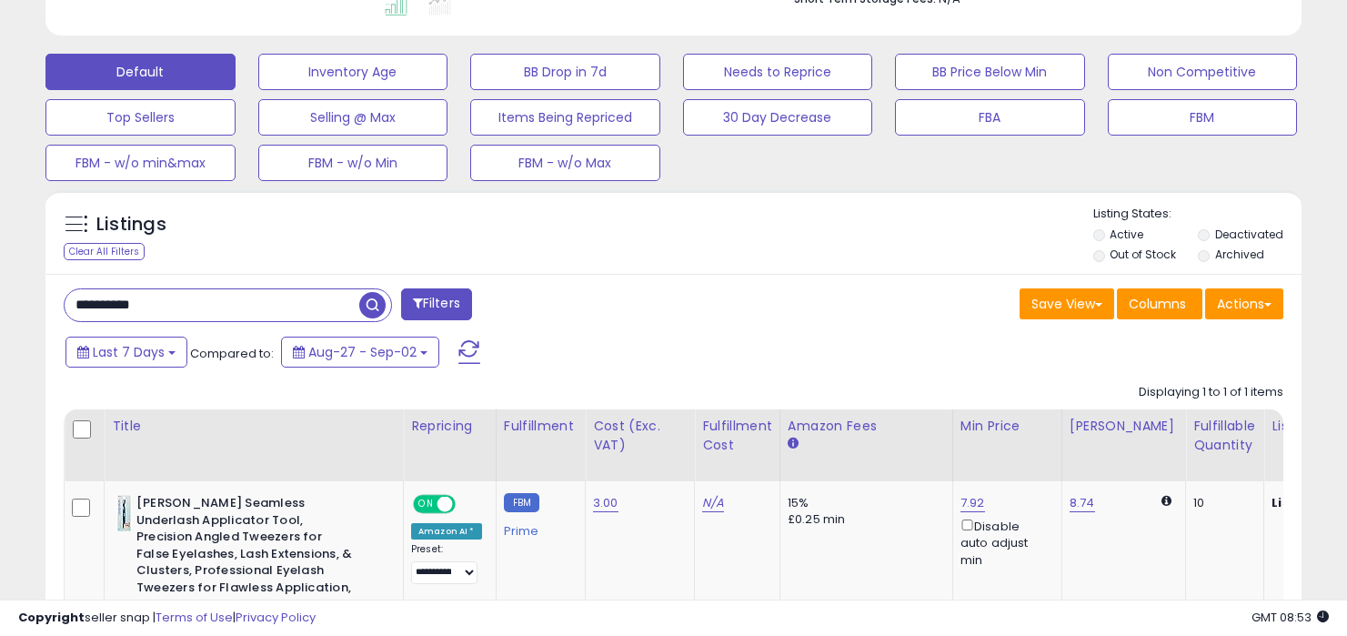
scroll to position [0, 0]
drag, startPoint x: 277, startPoint y: 266, endPoint x: 277, endPoint y: 236, distance: 30.0
click at [277, 244] on div "Listings Clear All Filters Active" at bounding box center [673, 469] width 1256 height 559
paste input "text"
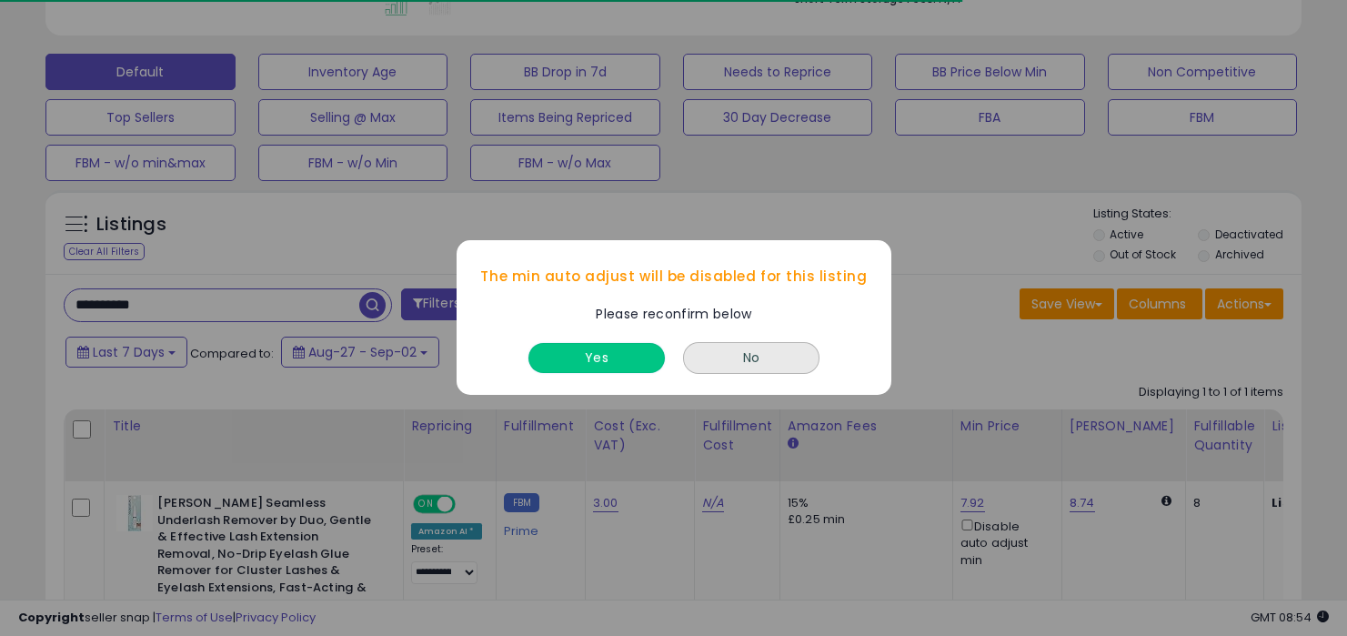
click at [621, 357] on button "Yes" at bounding box center [596, 359] width 136 height 30
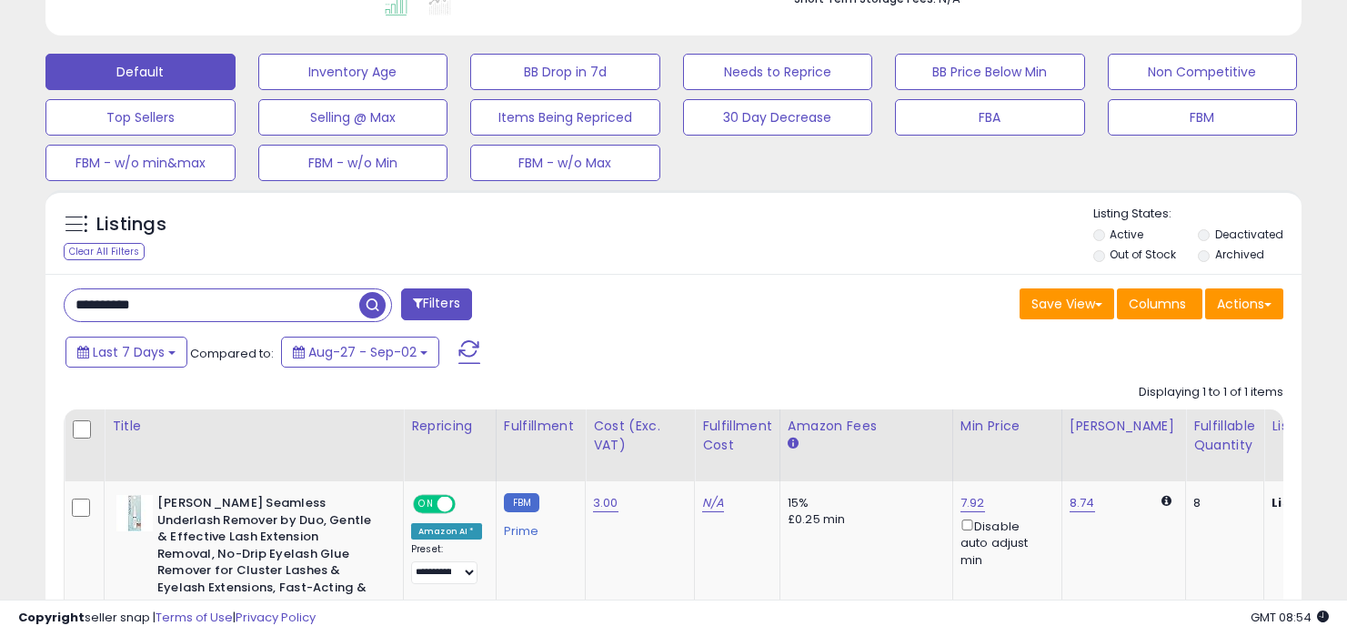
drag, startPoint x: 342, startPoint y: 307, endPoint x: 347, endPoint y: 206, distance: 100.2
click at [339, 246] on div "Listings Clear All Filters Active" at bounding box center [673, 469] width 1256 height 559
paste input "text"
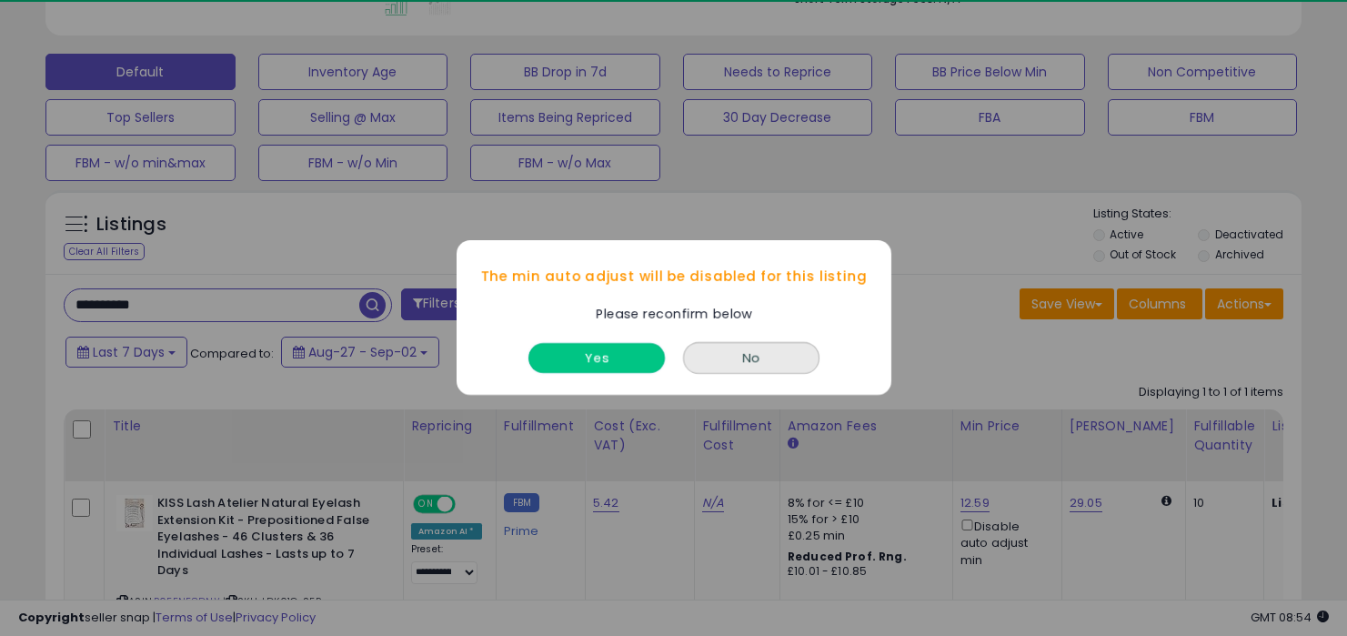
click at [650, 367] on button "Yes" at bounding box center [596, 359] width 136 height 30
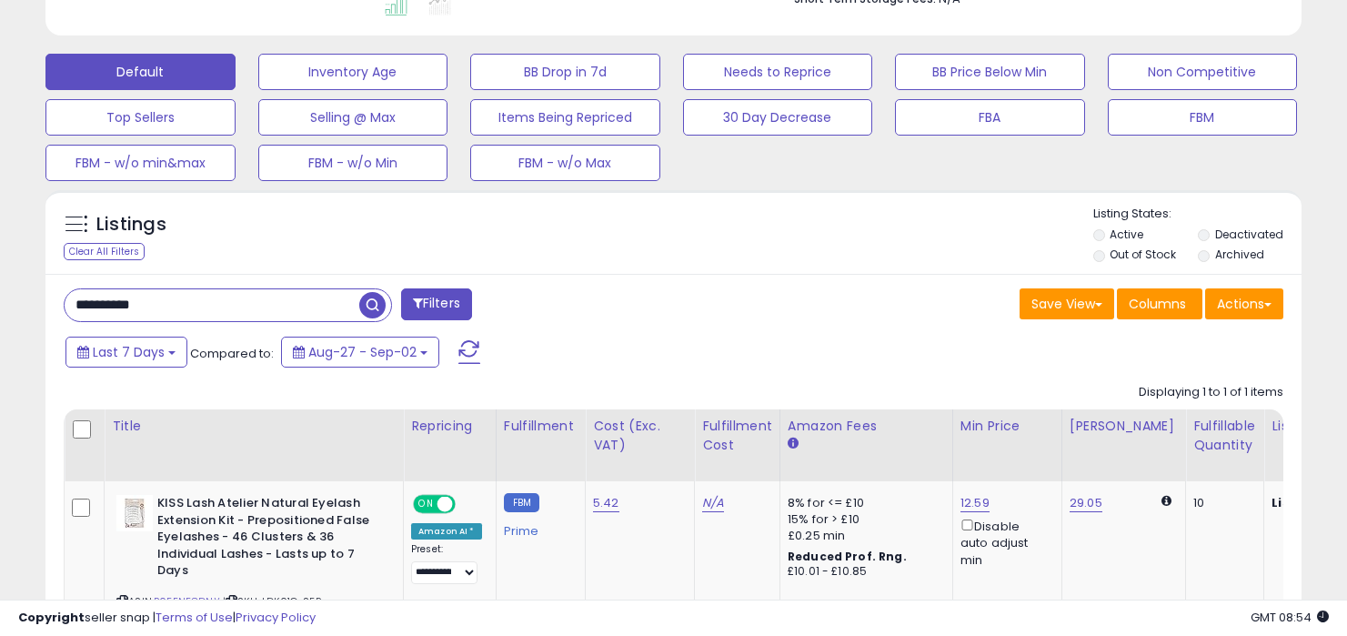
drag, startPoint x: 294, startPoint y: 307, endPoint x: 296, endPoint y: 271, distance: 36.4
click at [294, 278] on div "**********" at bounding box center [673, 495] width 1256 height 442
paste input "text"
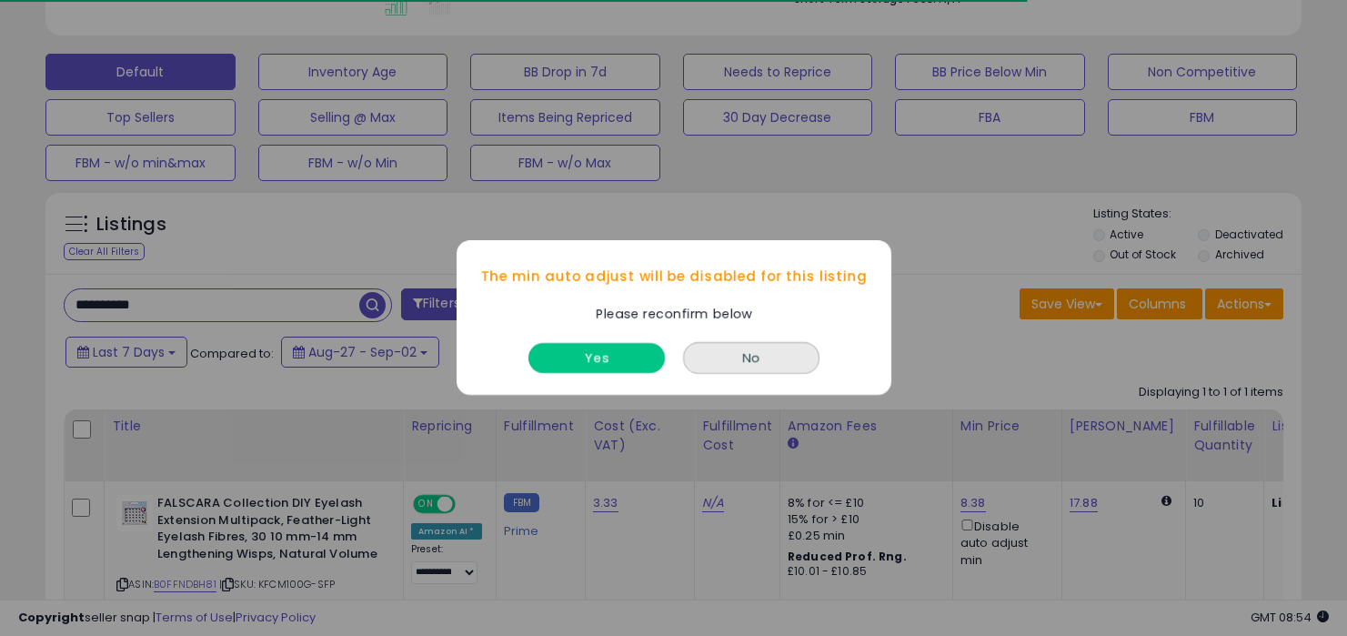
click at [604, 367] on button "Yes" at bounding box center [596, 359] width 136 height 30
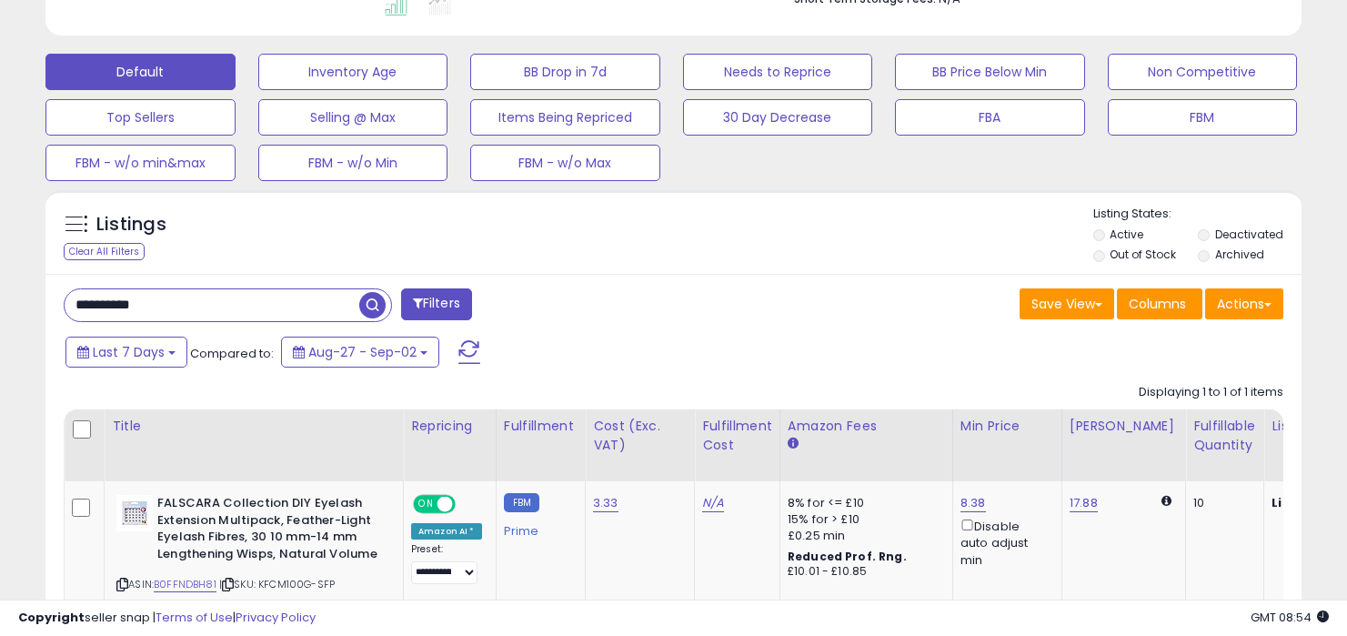
drag, startPoint x: 273, startPoint y: 305, endPoint x: 271, endPoint y: 270, distance: 34.6
click at [271, 270] on div "Listings Clear All Filters Active" at bounding box center [673, 444] width 1256 height 508
paste input "text"
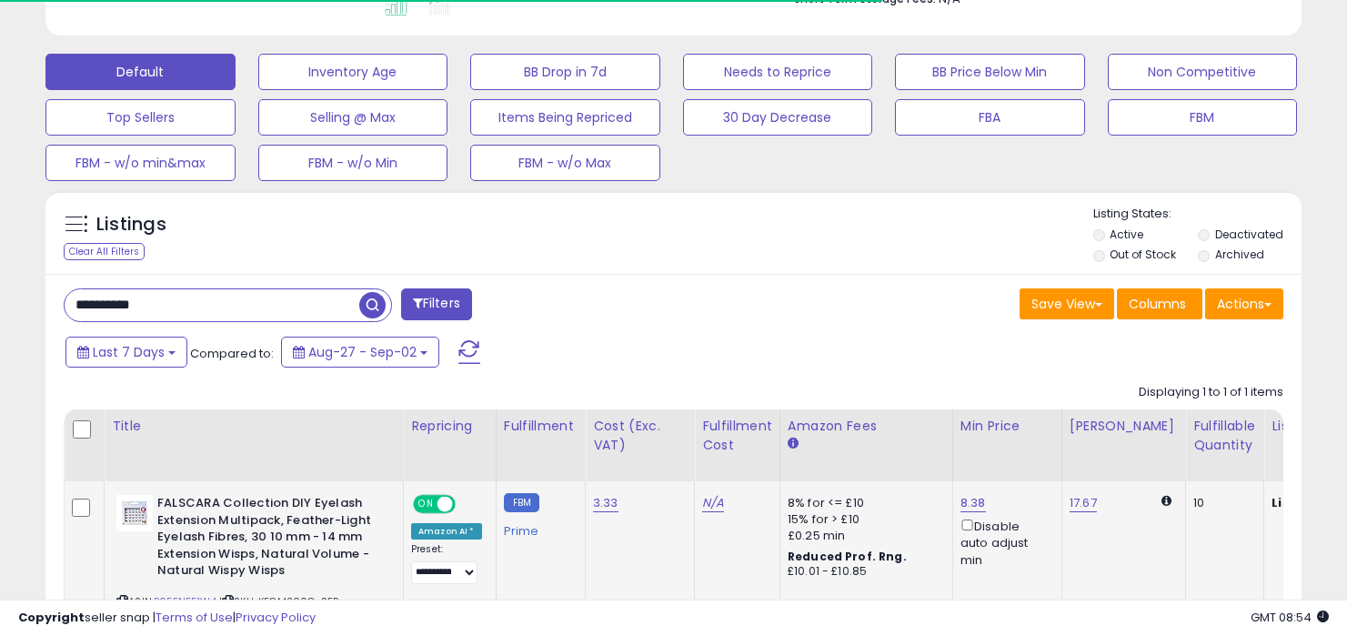
click at [960, 530] on div "Disable auto adjust min" at bounding box center [1003, 542] width 87 height 53
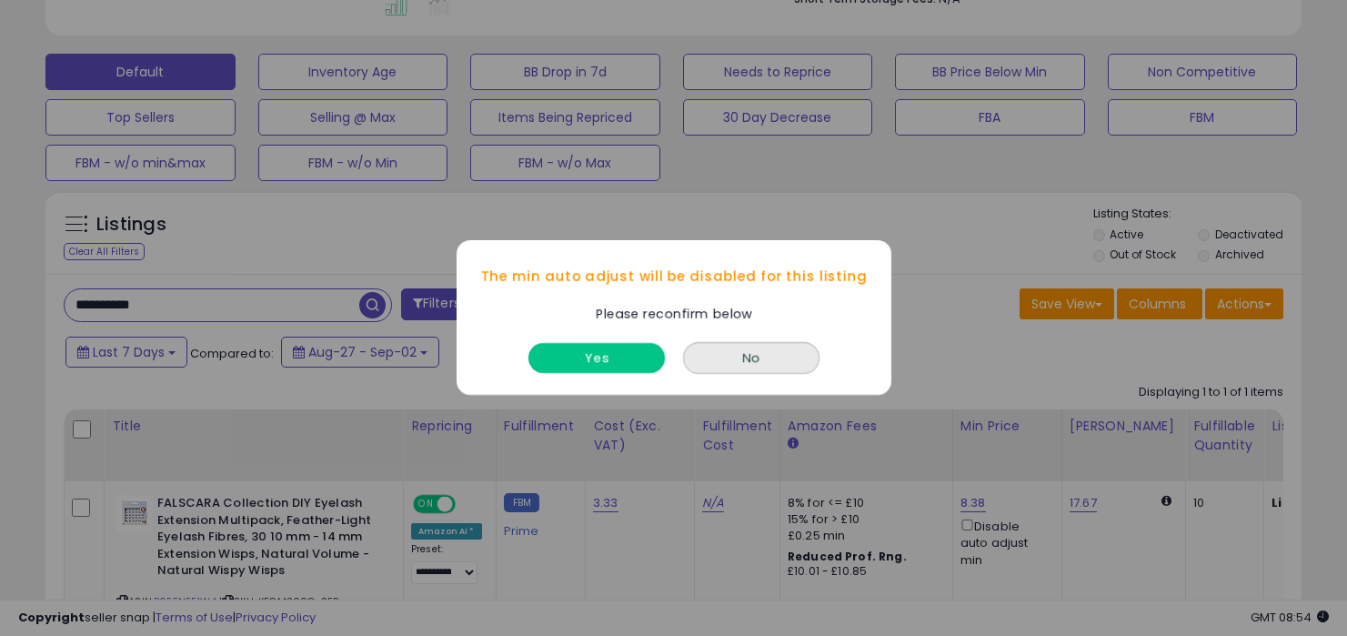
click at [589, 364] on button "Yes" at bounding box center [596, 359] width 136 height 30
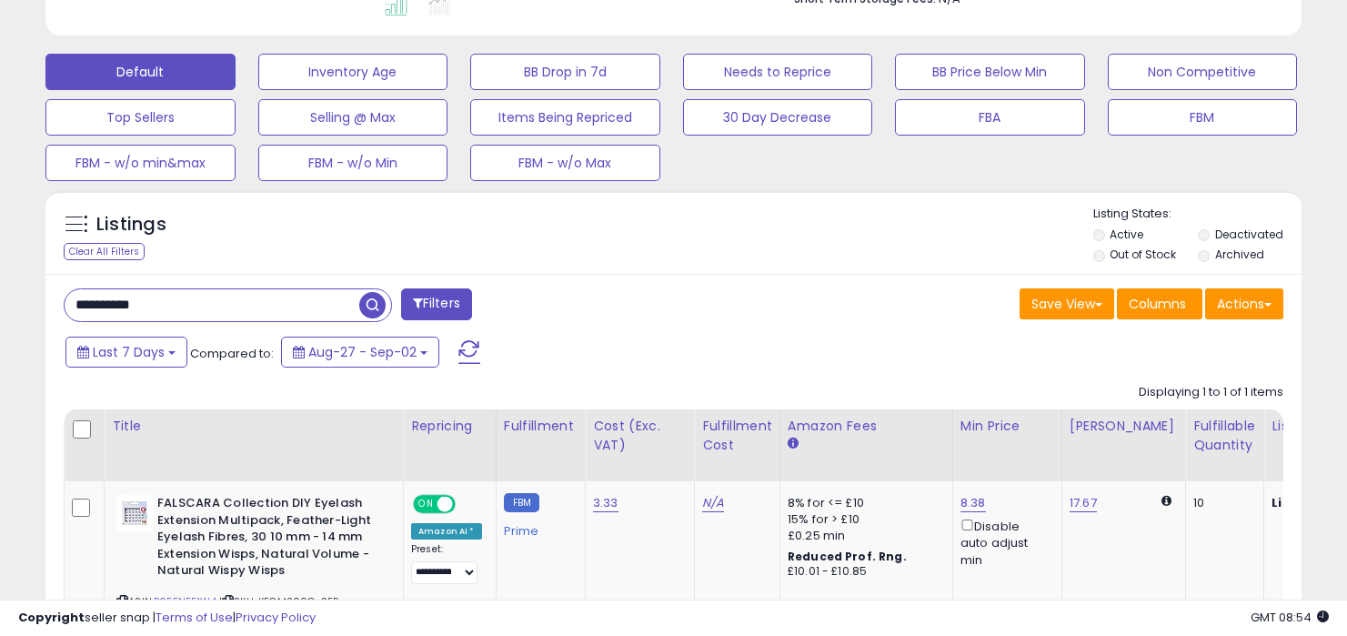
drag, startPoint x: 347, startPoint y: 310, endPoint x: 365, endPoint y: 206, distance: 106.2
click at [353, 223] on div "Listings Clear All Filters Active" at bounding box center [673, 453] width 1256 height 526
paste input "text"
type input "**********"
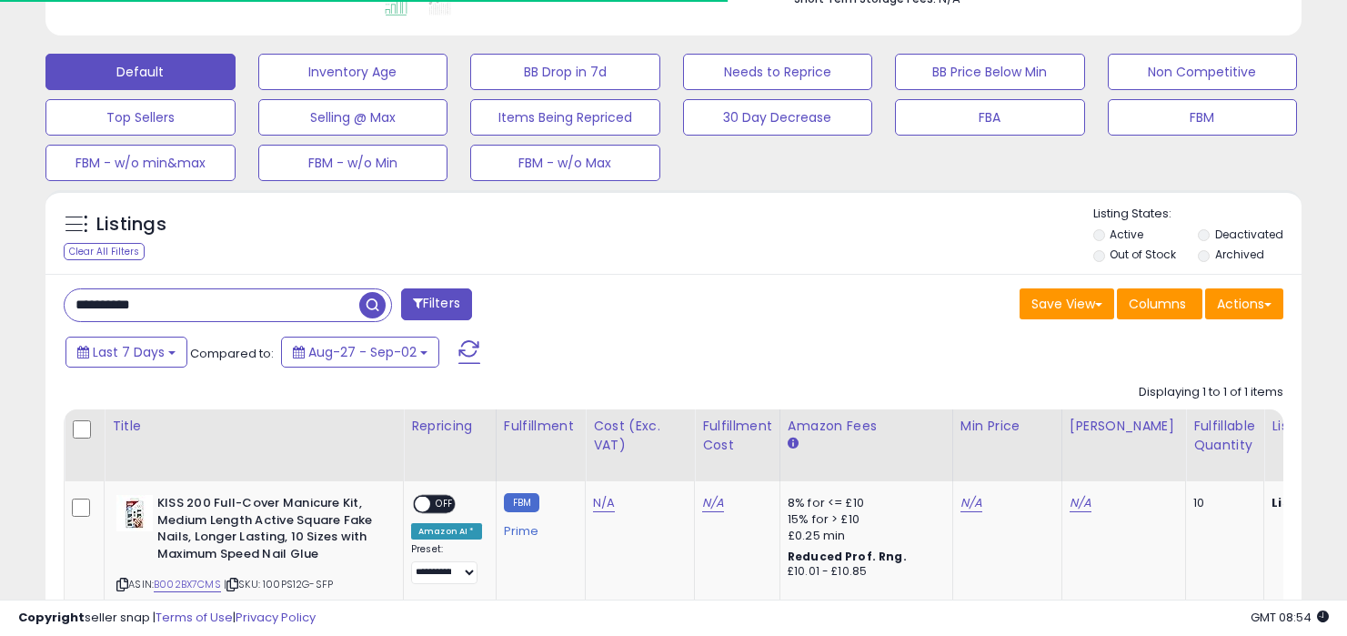
click at [872, 300] on div "Save View Save As New View Update Current View Columns Actions Import Export Vi…" at bounding box center [986, 305] width 624 height 35
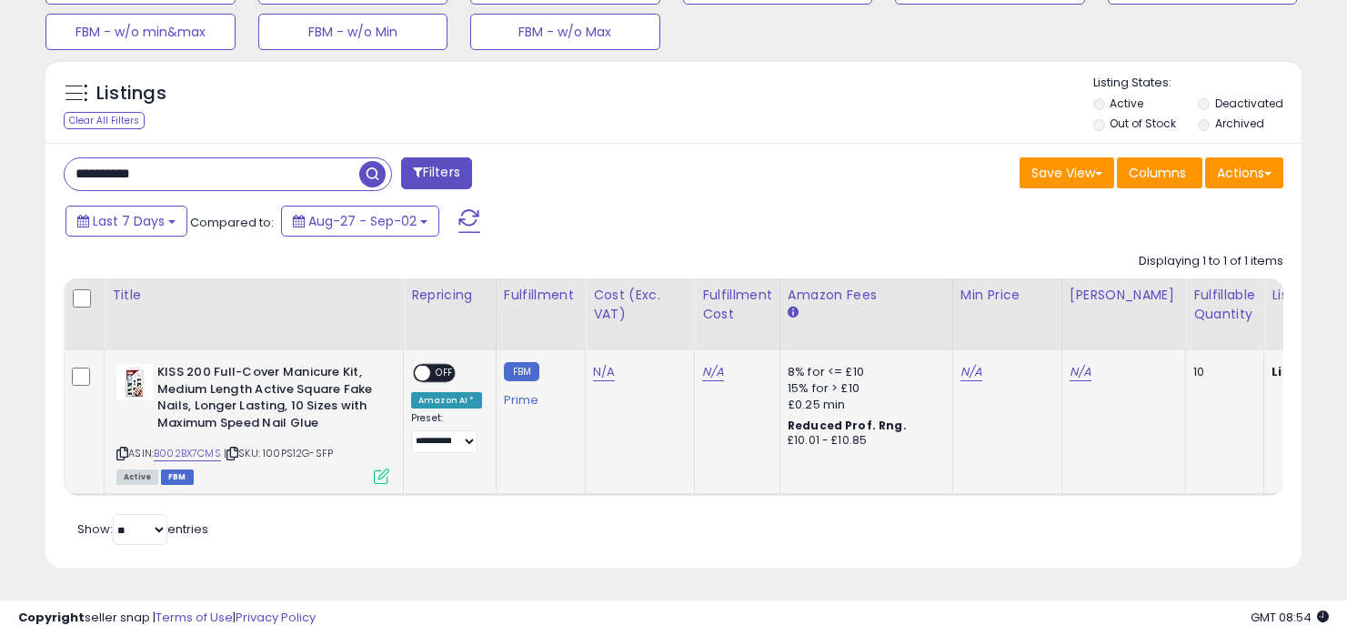
click at [430, 364] on div "ON OFF" at bounding box center [434, 373] width 43 height 19
click at [439, 366] on span "OFF" at bounding box center [444, 373] width 29 height 15
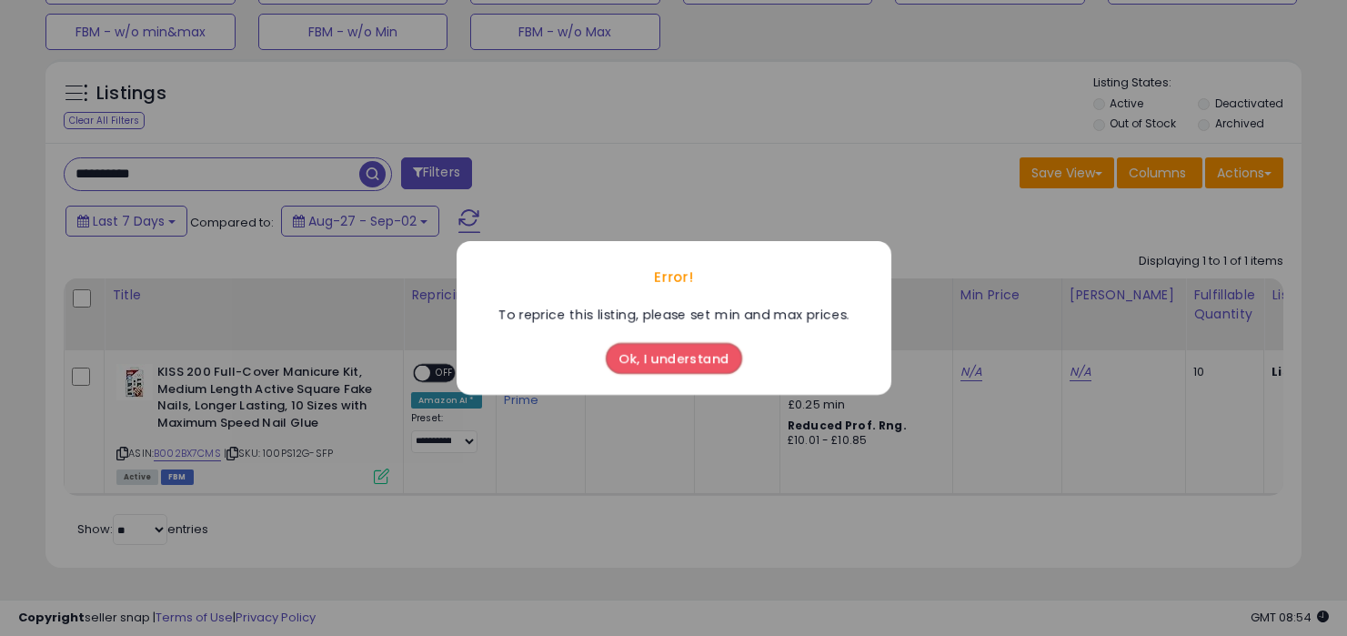
click at [694, 373] on button "Ok, I understand" at bounding box center [674, 358] width 136 height 31
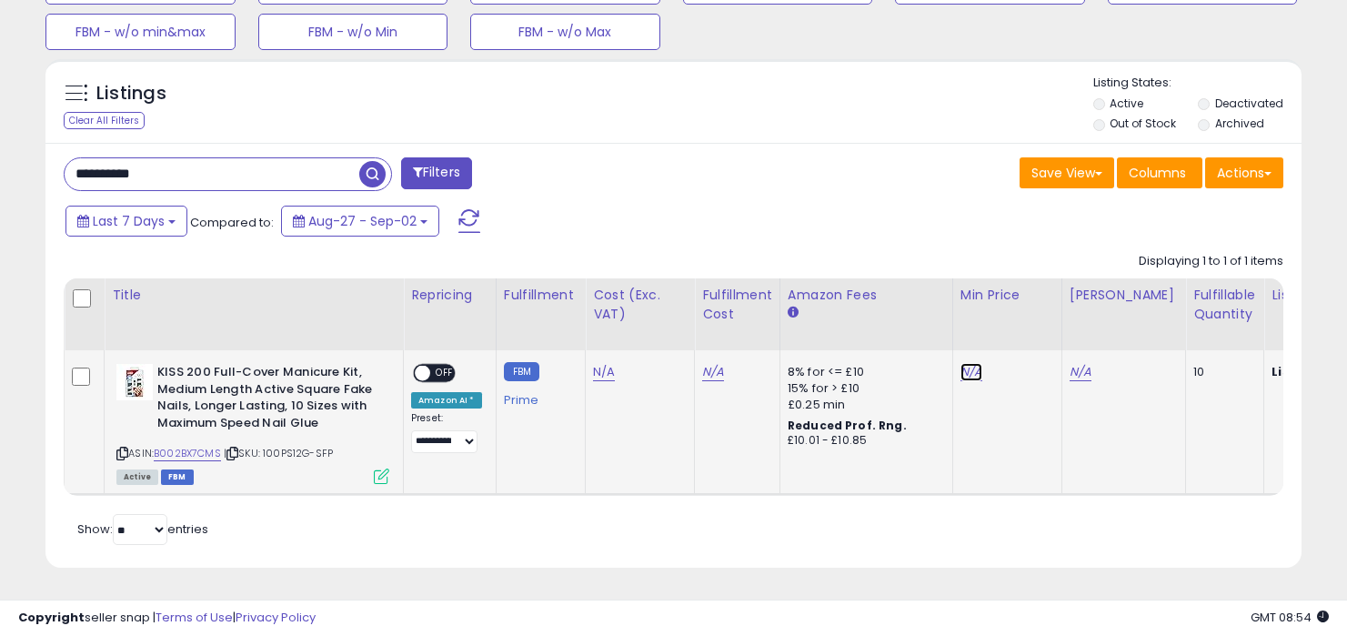
click at [960, 363] on link "N/A" at bounding box center [971, 372] width 22 height 18
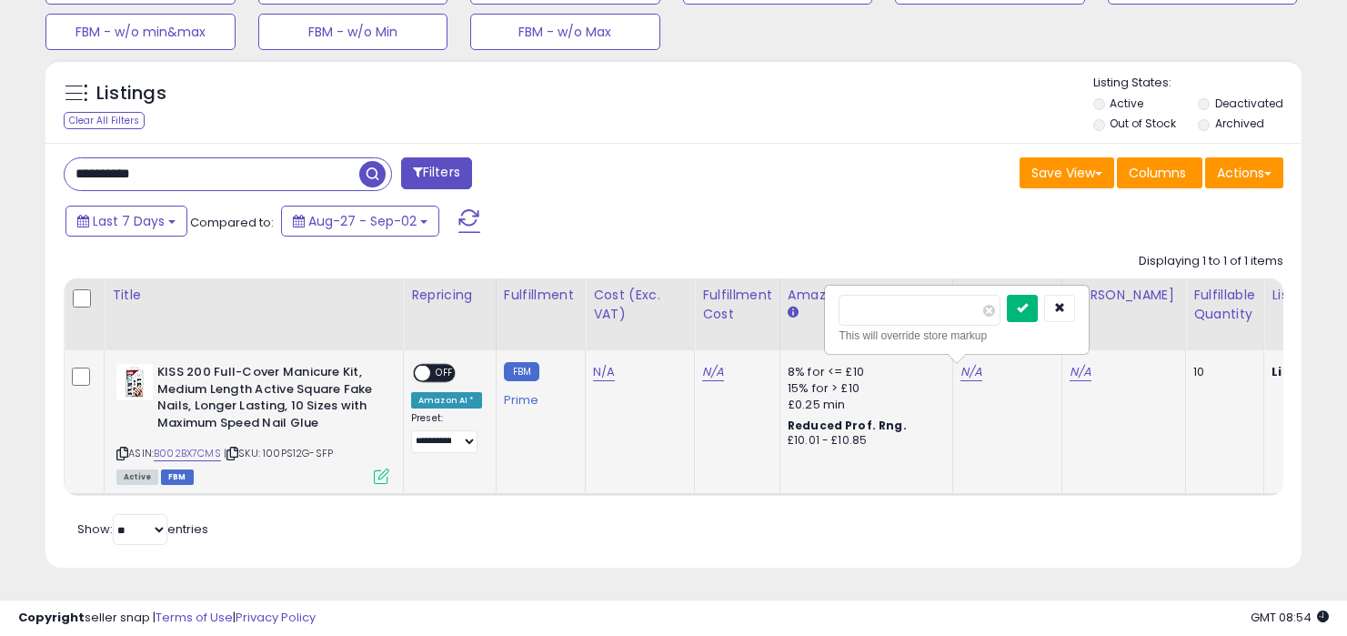
type input "**"
click at [1028, 302] on icon "submit" at bounding box center [1022, 307] width 11 height 11
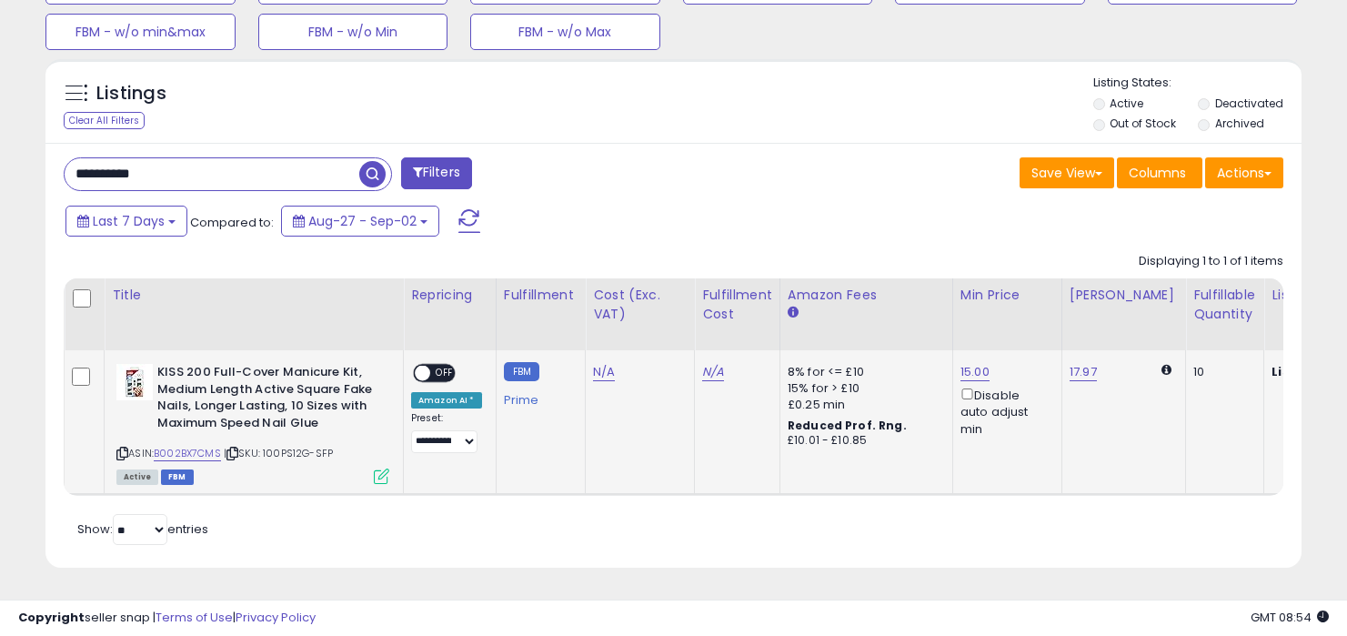
click at [424, 366] on span at bounding box center [422, 373] width 15 height 15
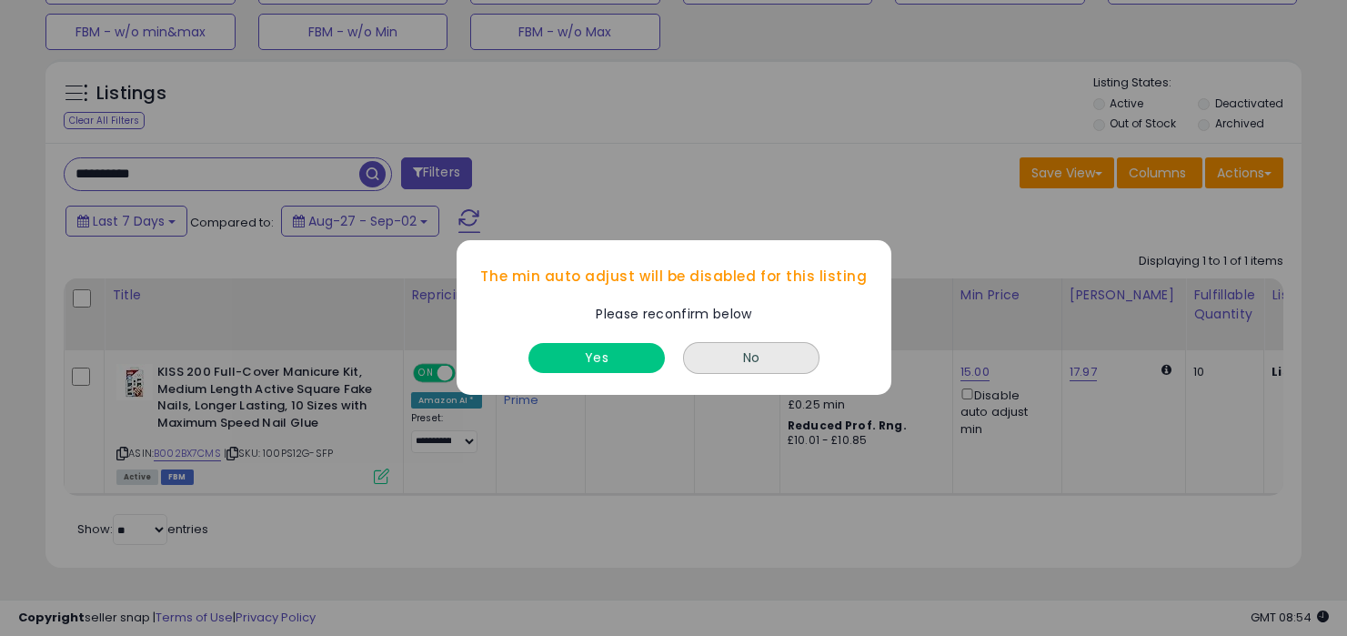
click at [613, 339] on div "Yes" at bounding box center [597, 354] width 146 height 48
click at [613, 353] on button "Yes" at bounding box center [596, 359] width 136 height 30
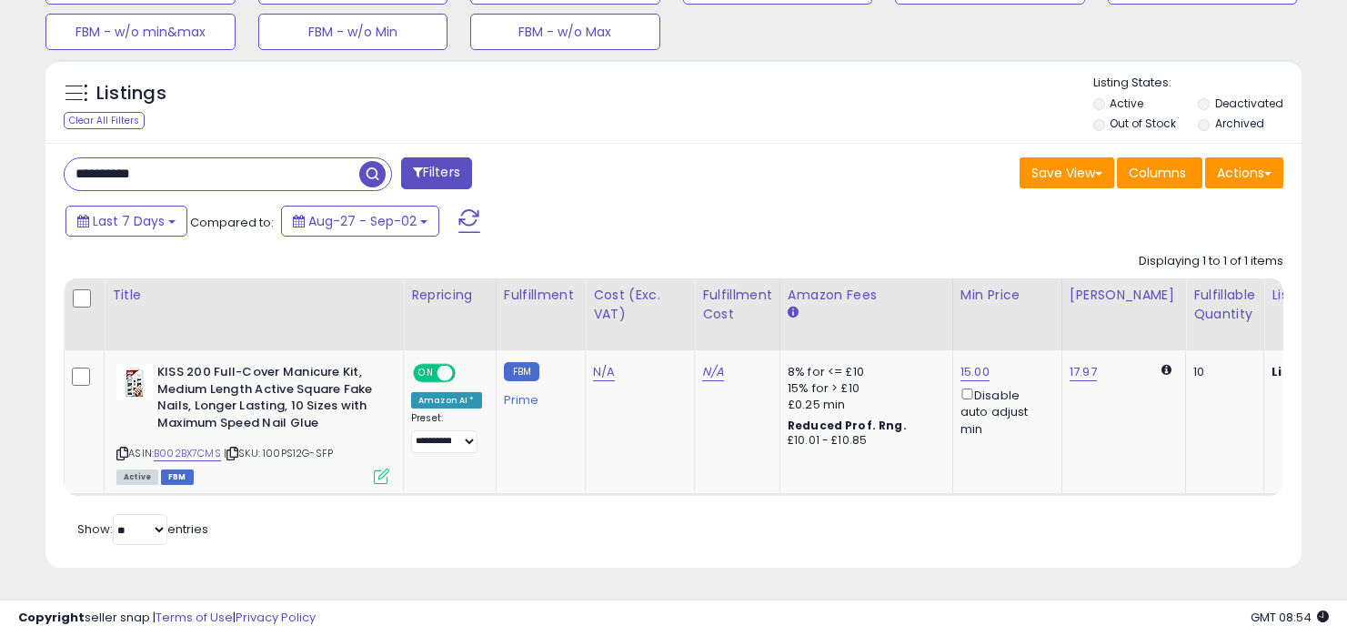
drag, startPoint x: 203, startPoint y: 170, endPoint x: 202, endPoint y: 126, distance: 44.6
click at [201, 128] on div "Listings Clear All Filters Active" at bounding box center [673, 313] width 1256 height 508
paste input "text"
type input "**********"
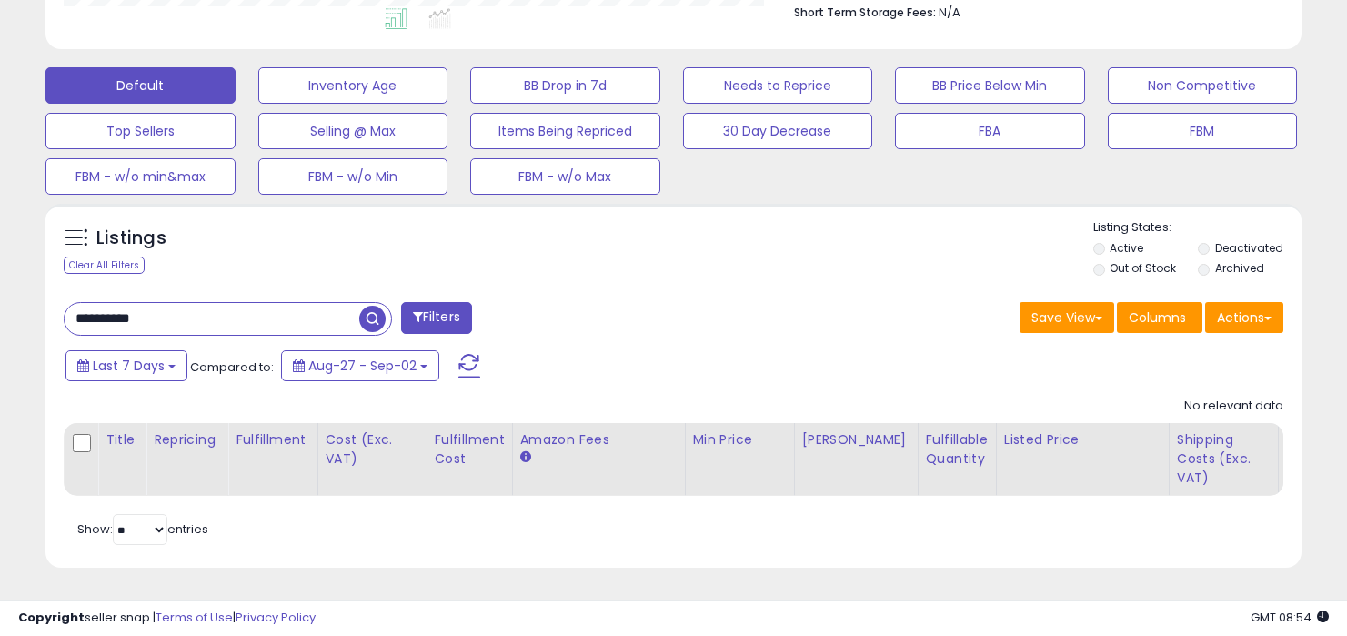
click at [387, 307] on button "button" at bounding box center [374, 316] width 33 height 27
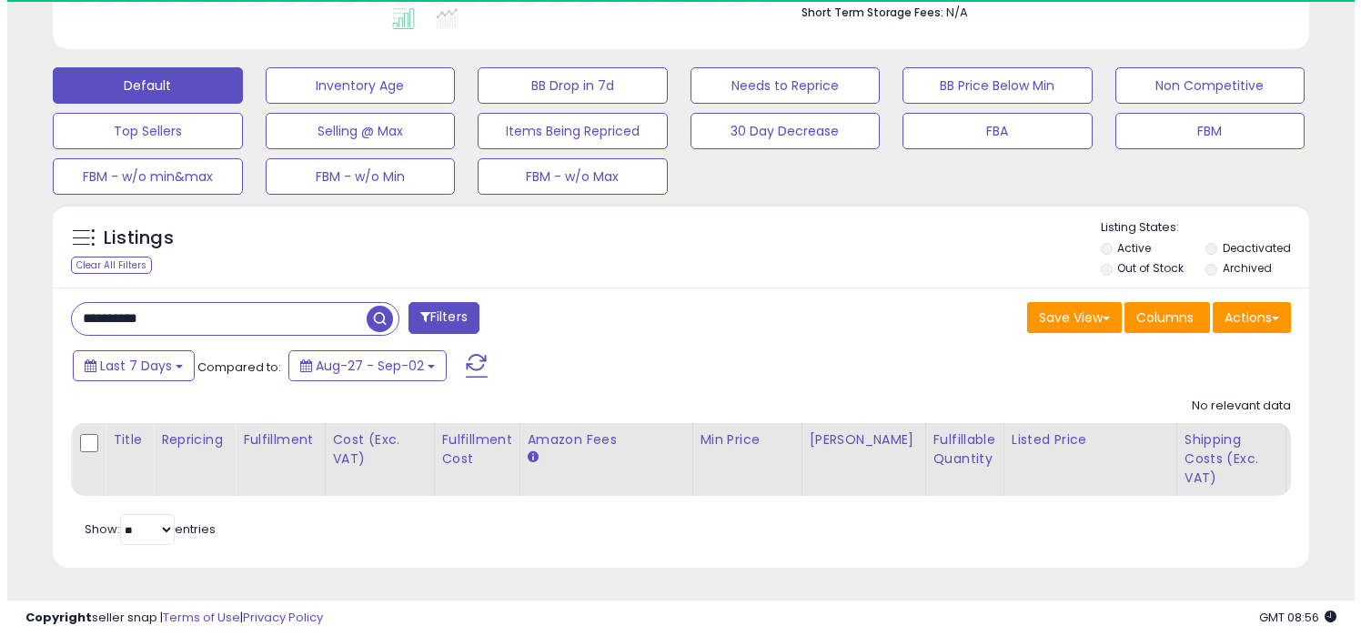
scroll to position [373, 727]
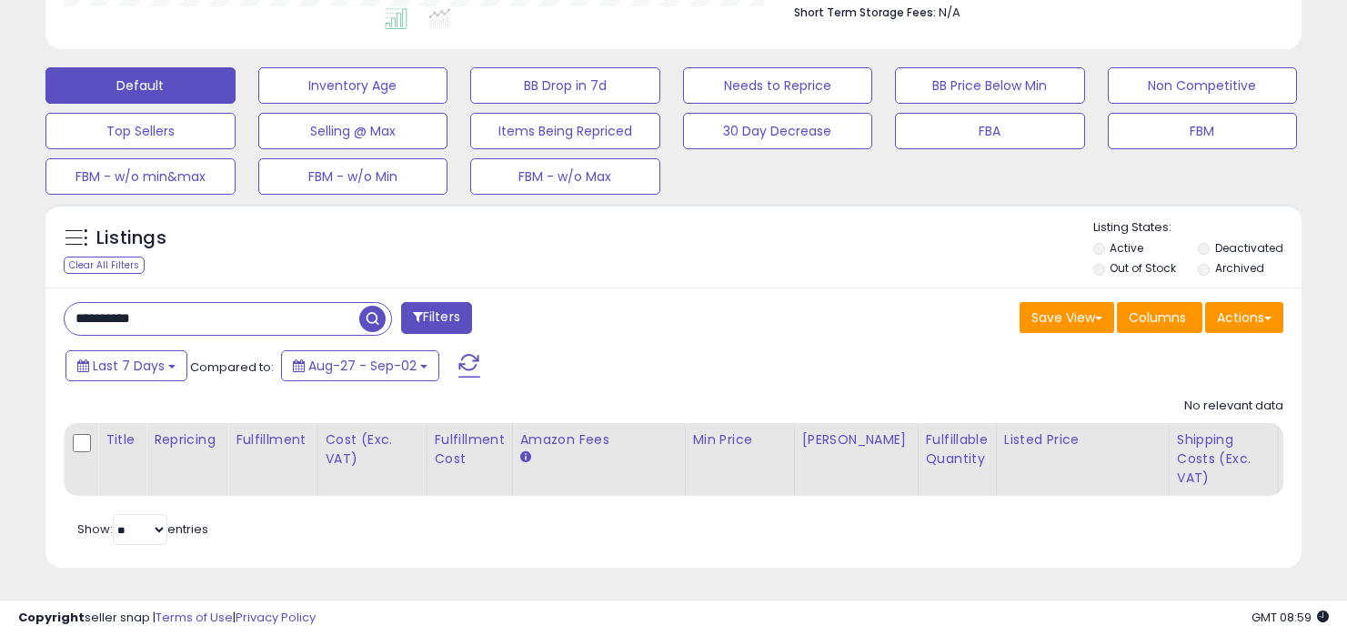
click at [371, 306] on span "button" at bounding box center [372, 319] width 26 height 26
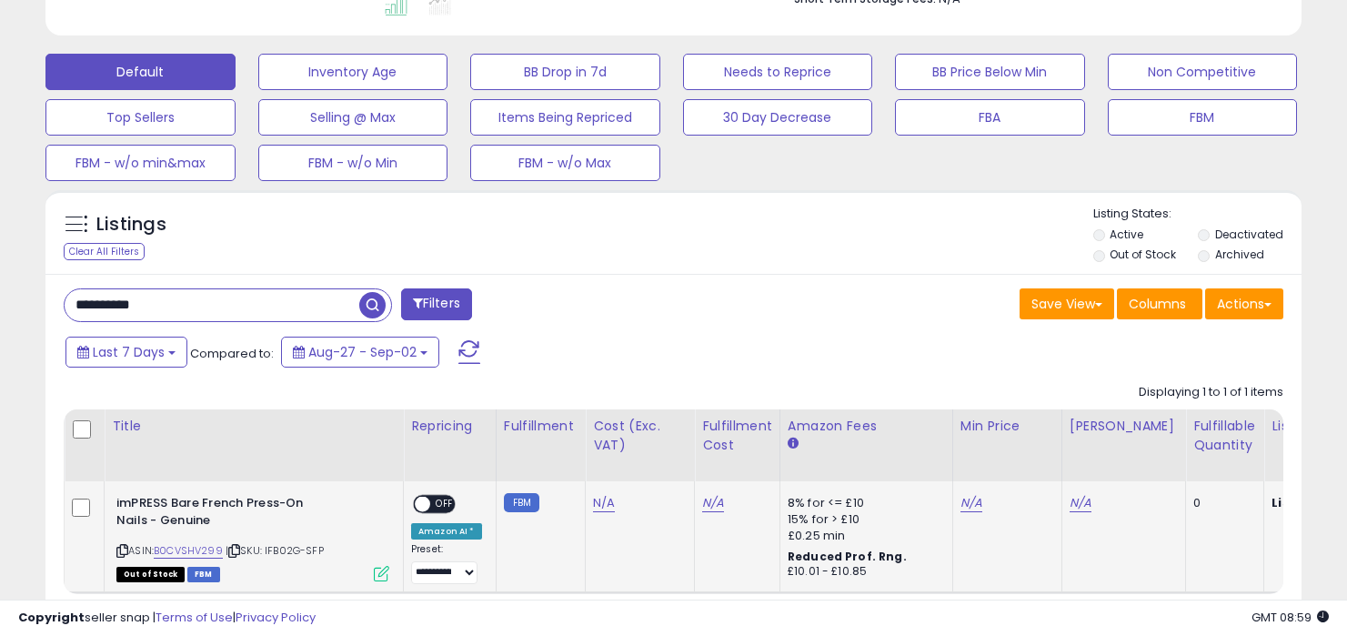
click at [427, 507] on span at bounding box center [422, 504] width 15 height 15
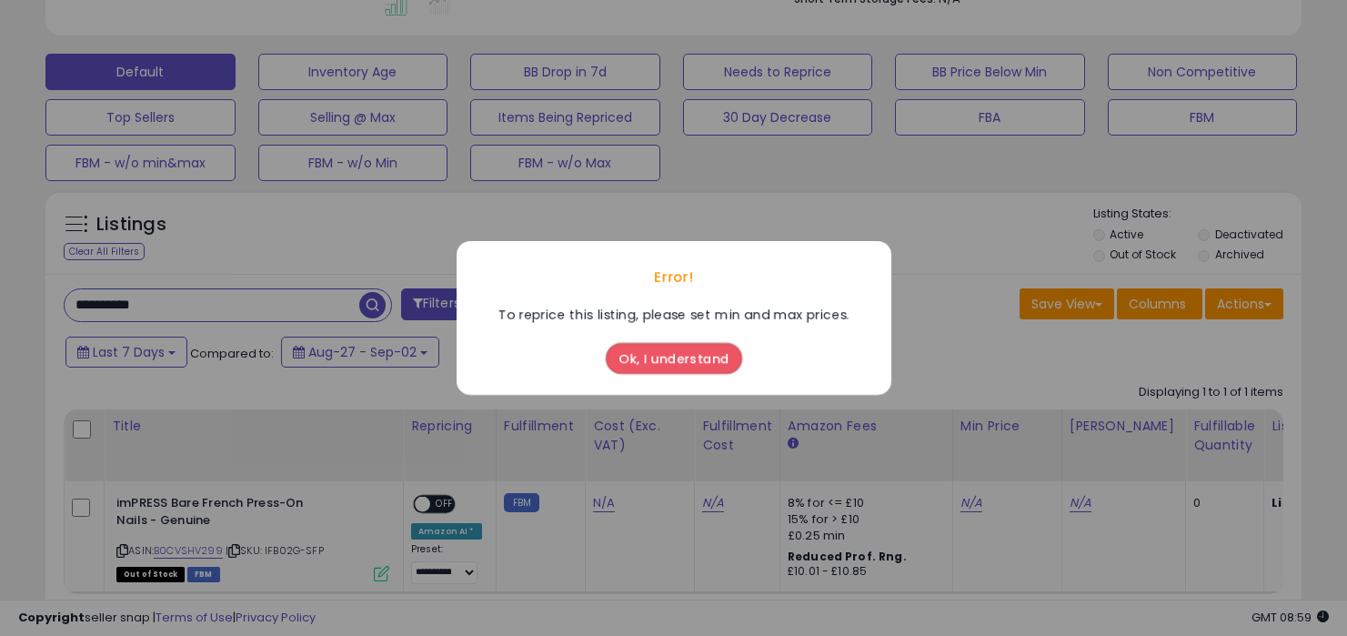
click at [624, 363] on button "Ok, I understand" at bounding box center [674, 358] width 136 height 31
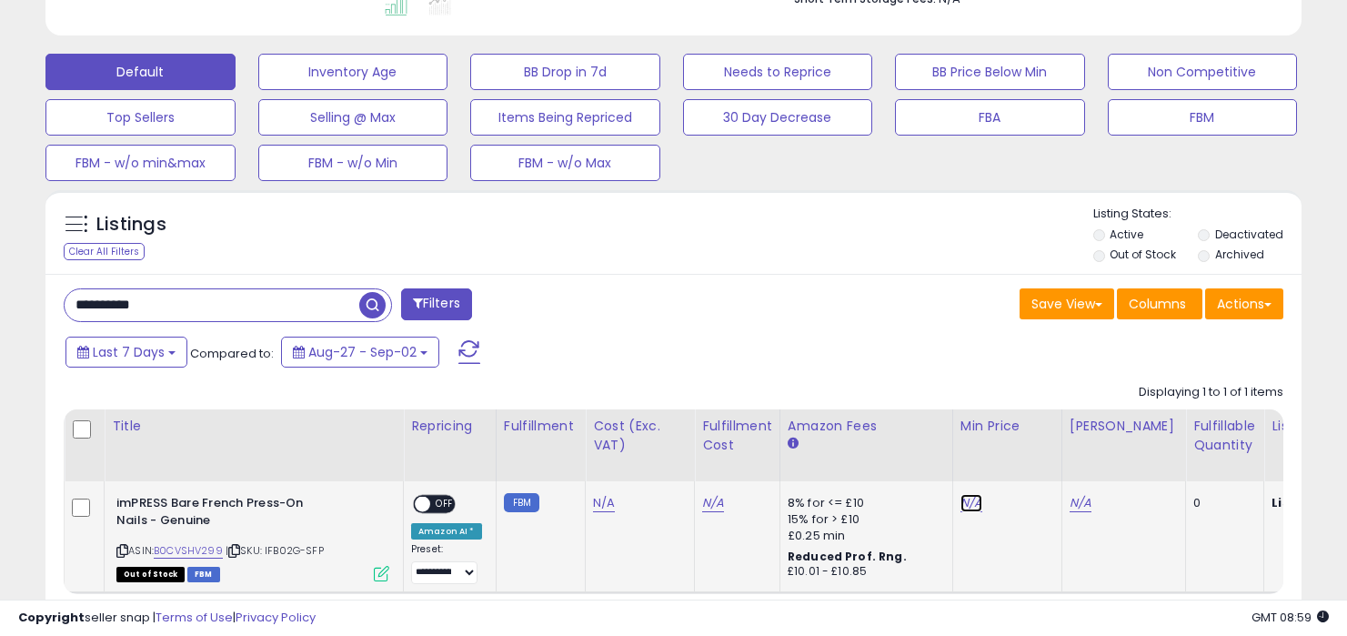
click at [966, 504] on link "N/A" at bounding box center [971, 503] width 22 height 18
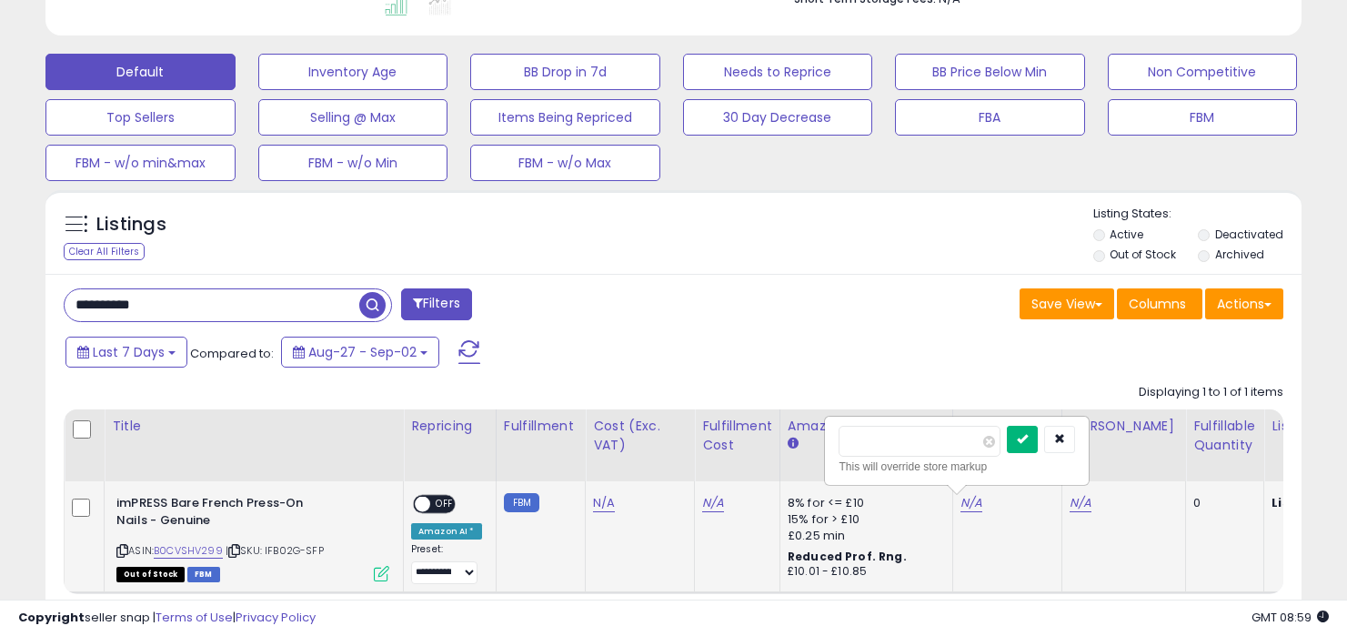
type input "**"
click at [1038, 432] on button "submit" at bounding box center [1022, 439] width 31 height 27
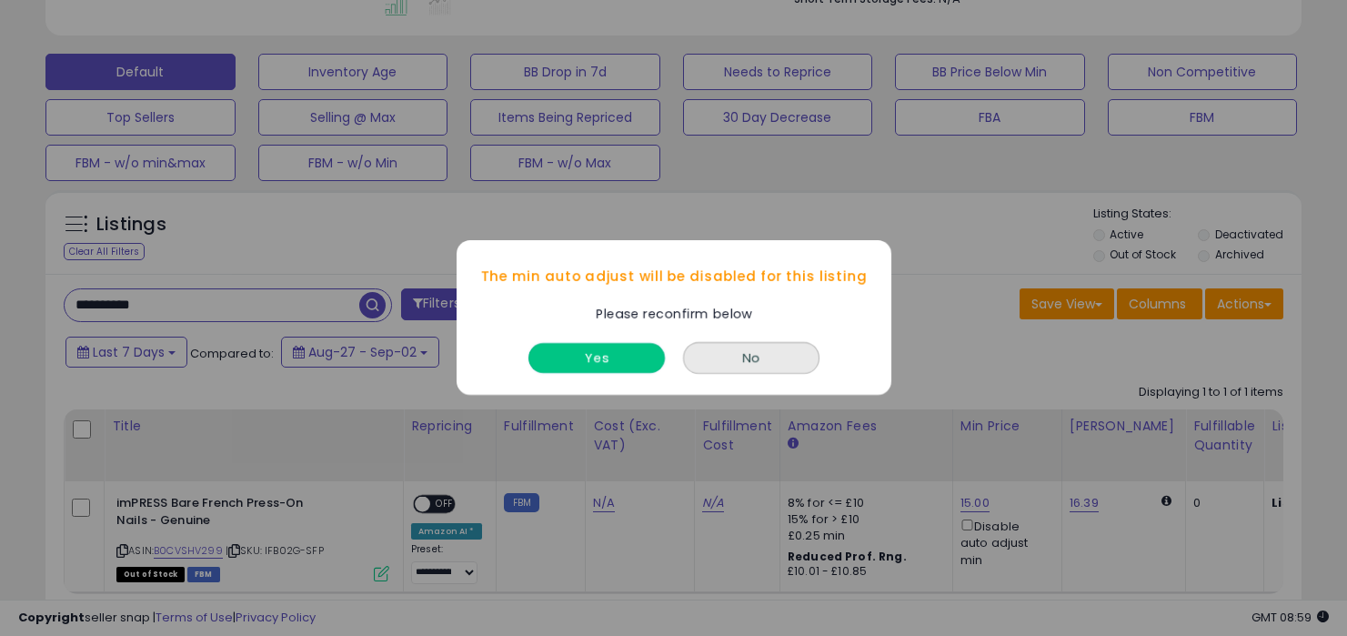
click at [603, 351] on button "Yes" at bounding box center [596, 359] width 136 height 30
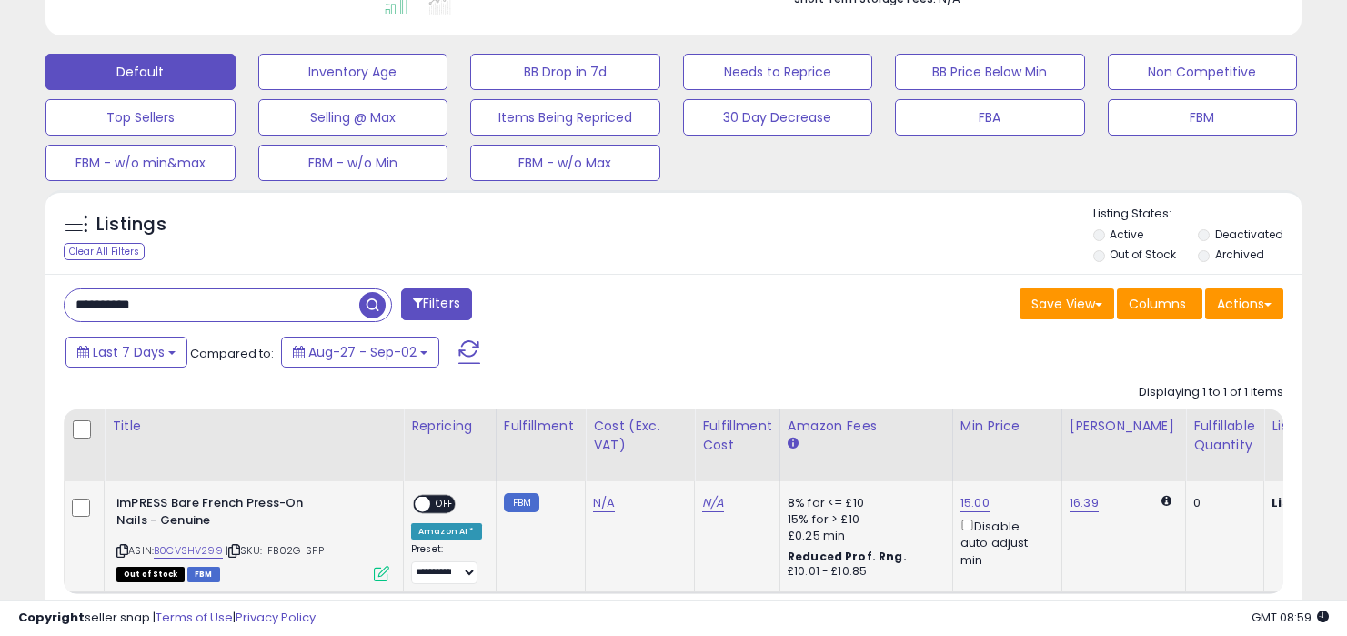
click at [432, 506] on span "OFF" at bounding box center [444, 504] width 29 height 15
